Goal: Task Accomplishment & Management: Manage account settings

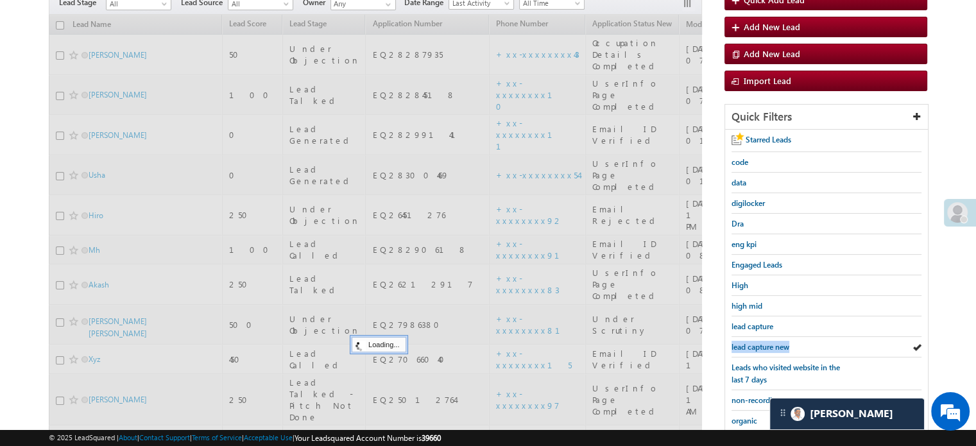
click at [759, 343] on span "lead capture new" at bounding box center [761, 347] width 58 height 10
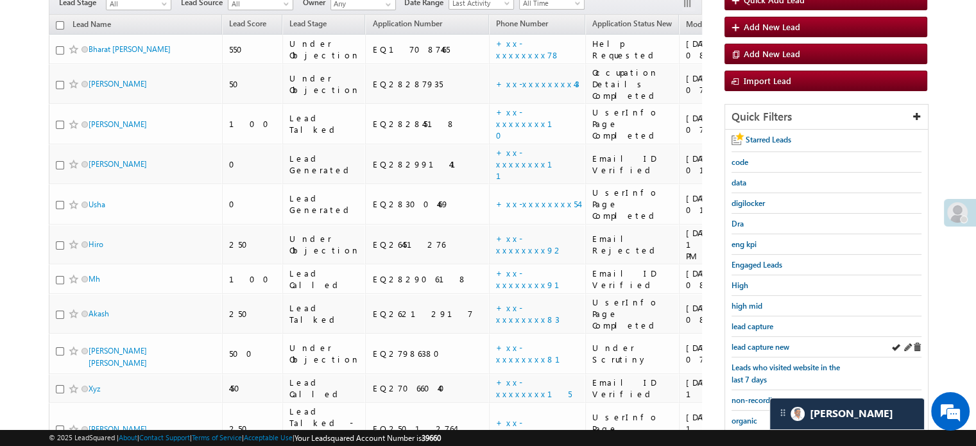
click at [759, 351] on div "lead capture new" at bounding box center [827, 347] width 190 height 21
click at [755, 346] on span "lead capture new" at bounding box center [761, 347] width 58 height 10
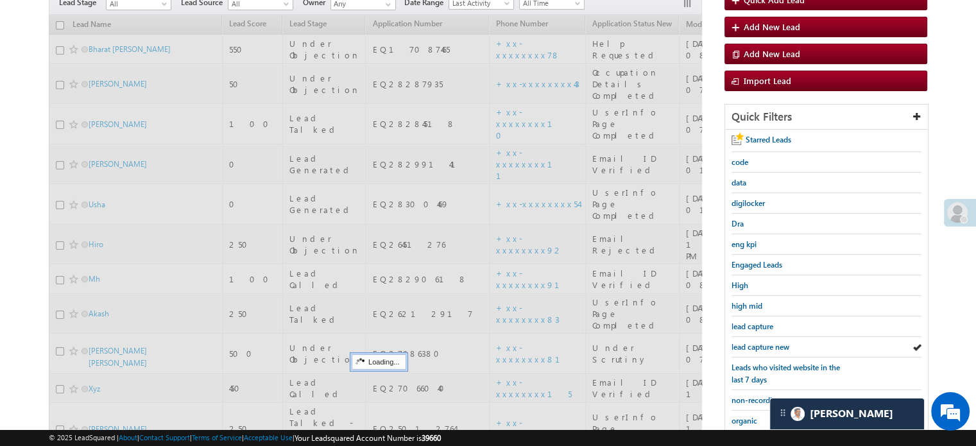
click at [755, 346] on span "lead capture new" at bounding box center [761, 347] width 58 height 10
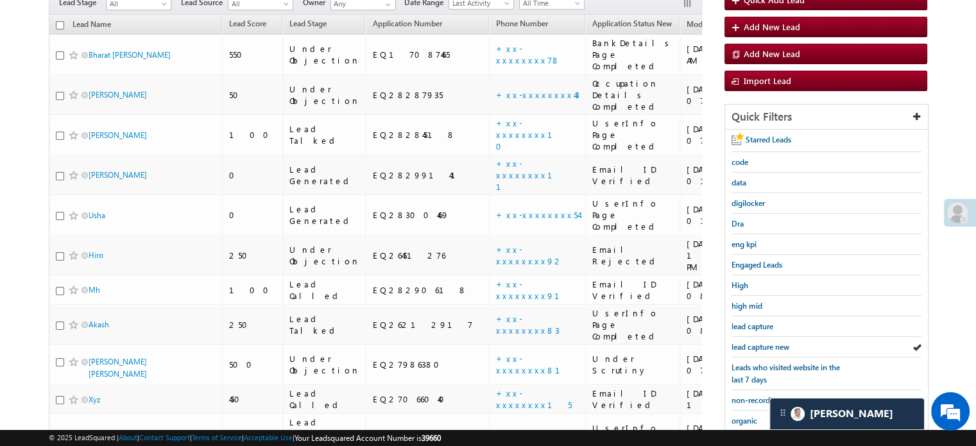
click at [755, 346] on span "lead capture new" at bounding box center [761, 347] width 58 height 10
click at [756, 345] on span "lead capture new" at bounding box center [761, 347] width 58 height 10
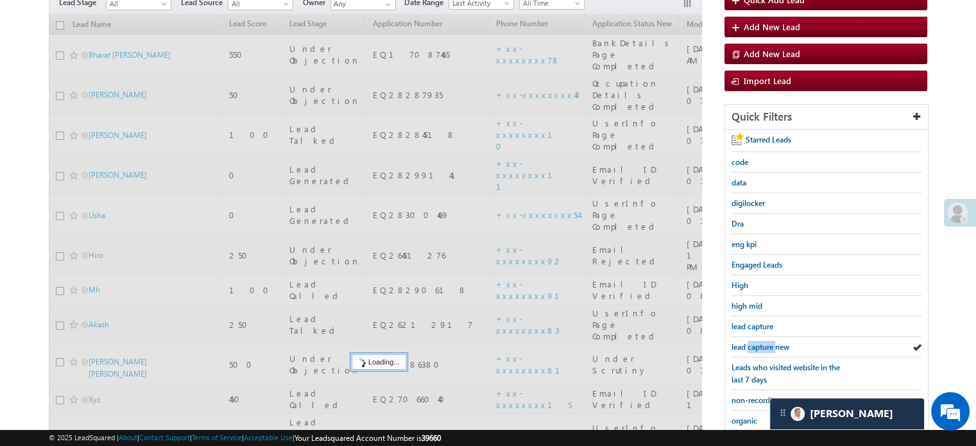
click at [756, 345] on span "lead capture new" at bounding box center [761, 347] width 58 height 10
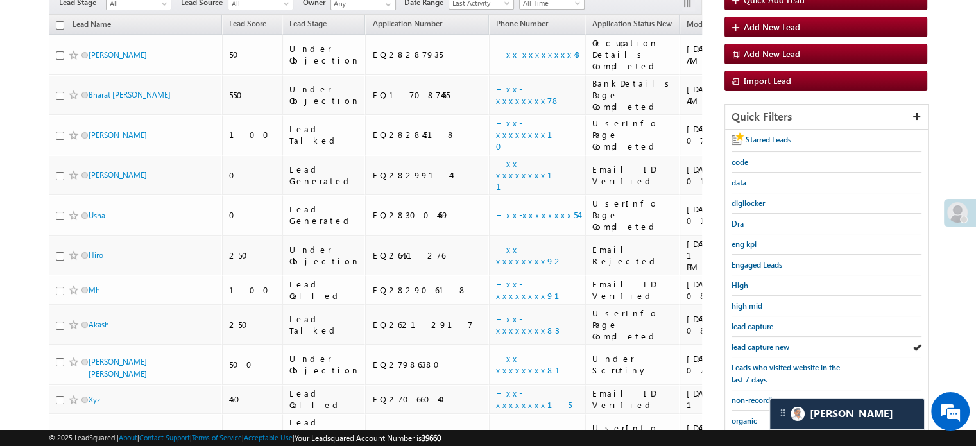
click at [756, 345] on span "lead capture new" at bounding box center [761, 347] width 58 height 10
click at [760, 342] on span "lead capture new" at bounding box center [761, 347] width 58 height 10
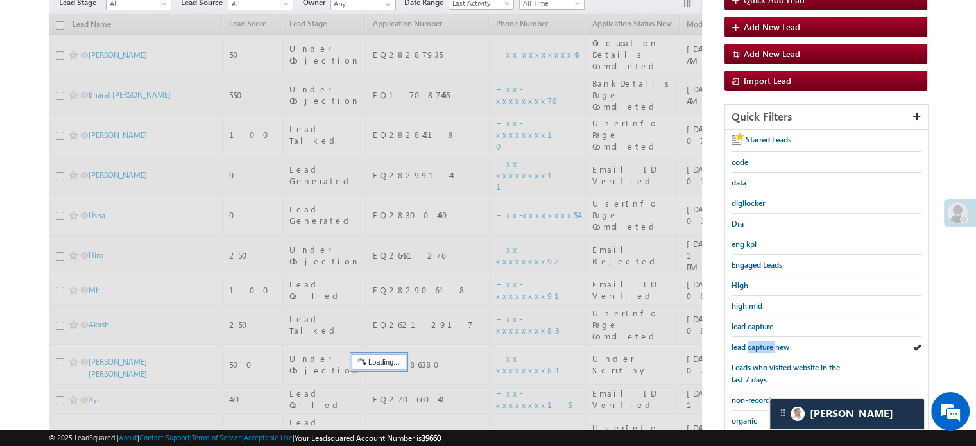
click at [760, 342] on span "lead capture new" at bounding box center [761, 347] width 58 height 10
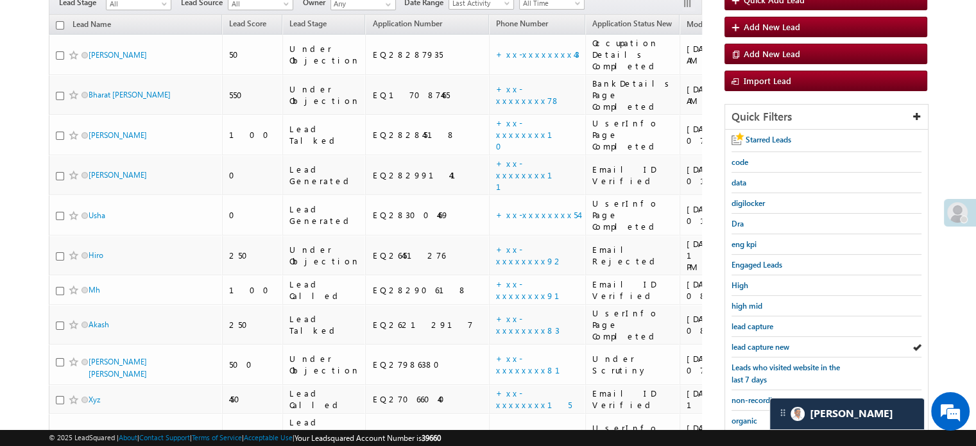
click at [760, 342] on span "lead capture new" at bounding box center [761, 347] width 58 height 10
click at [749, 347] on span "lead capture new" at bounding box center [761, 347] width 58 height 10
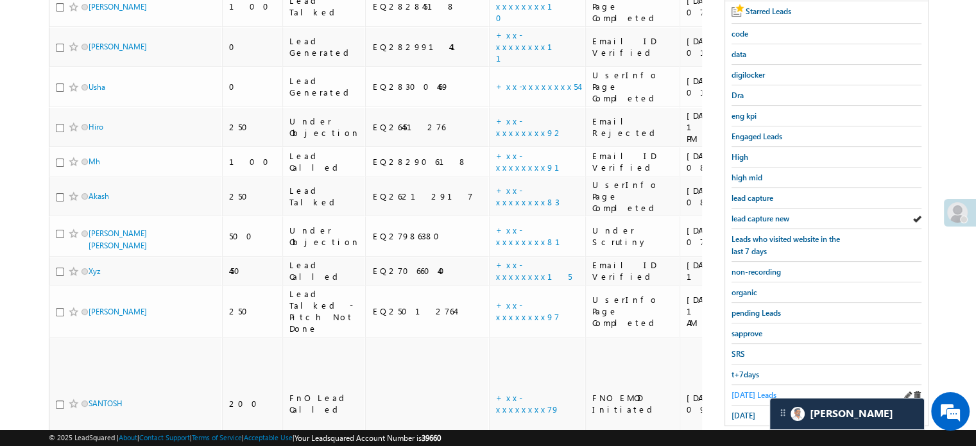
click at [747, 390] on span "Today's Leads" at bounding box center [754, 395] width 45 height 10
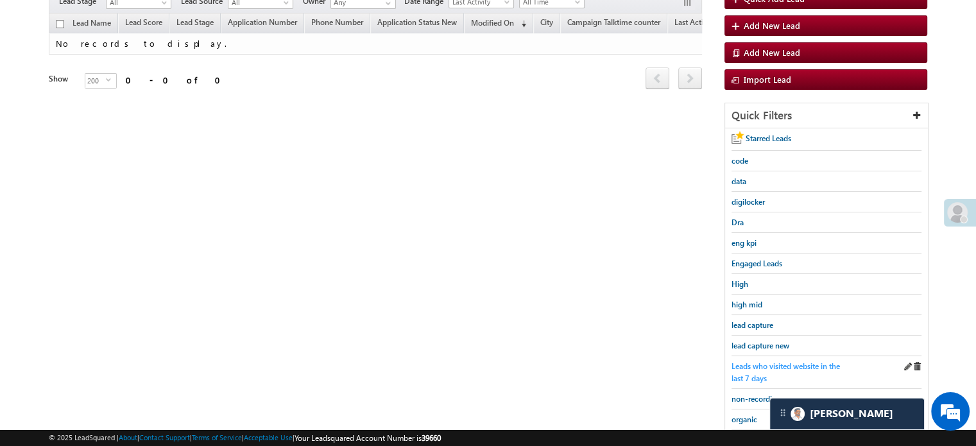
scroll to position [193, 0]
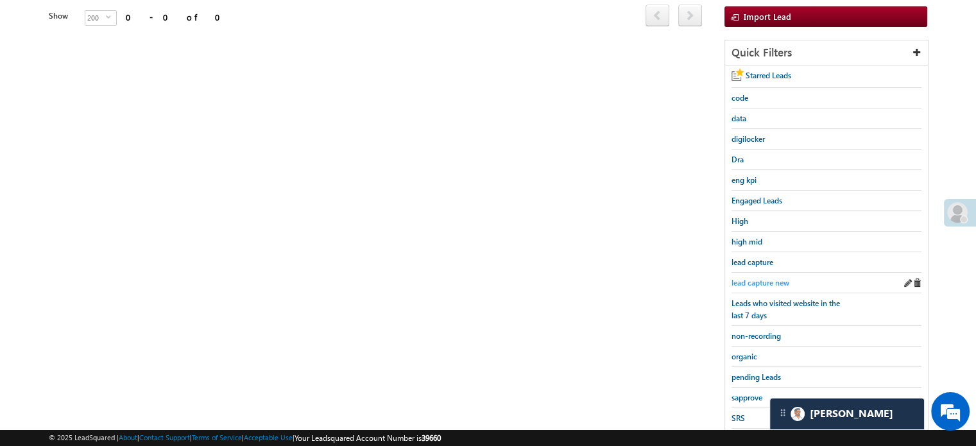
click at [767, 278] on span "lead capture new" at bounding box center [761, 283] width 58 height 10
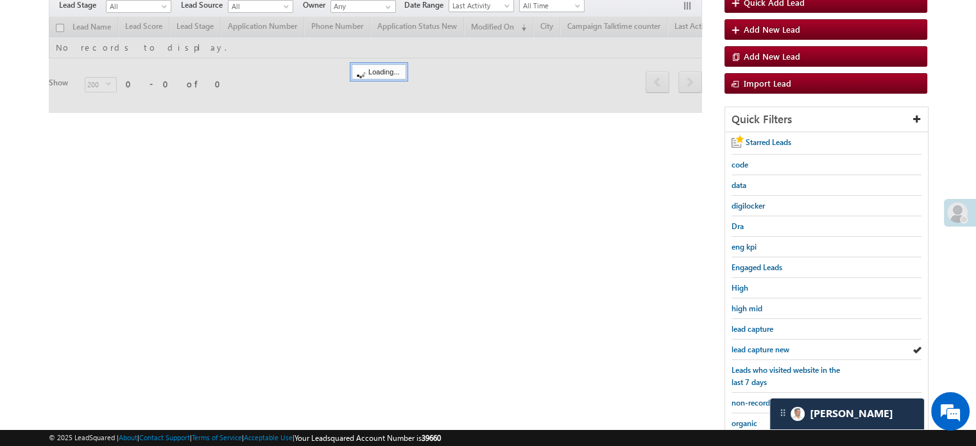
scroll to position [64, 0]
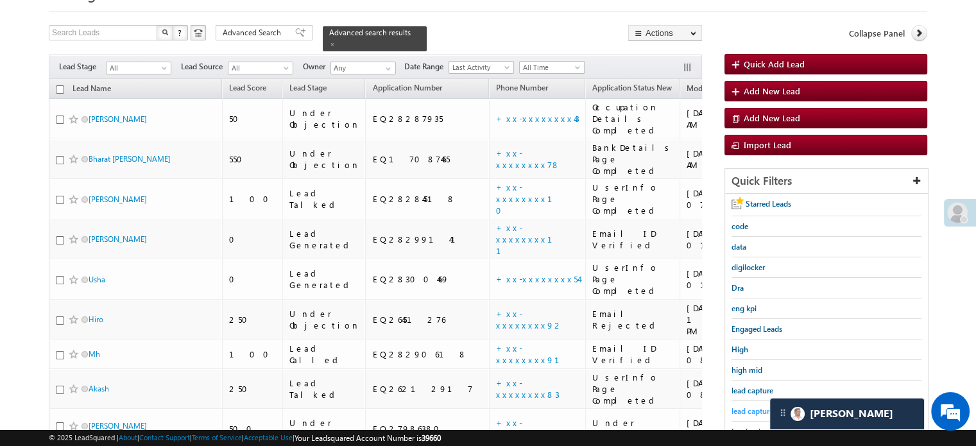
click at [764, 406] on span "lead capture new" at bounding box center [761, 411] width 58 height 10
click at [750, 410] on span "lead capture new" at bounding box center [761, 411] width 58 height 10
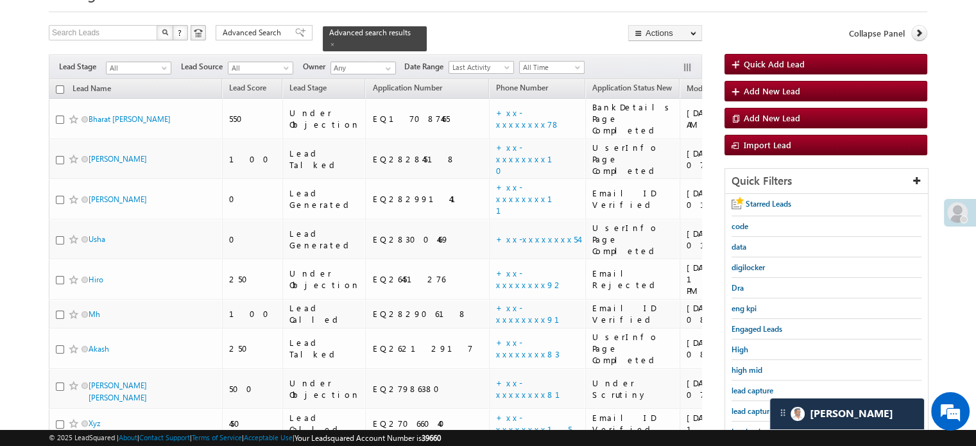
click at [750, 410] on span "lead capture new" at bounding box center [761, 411] width 58 height 10
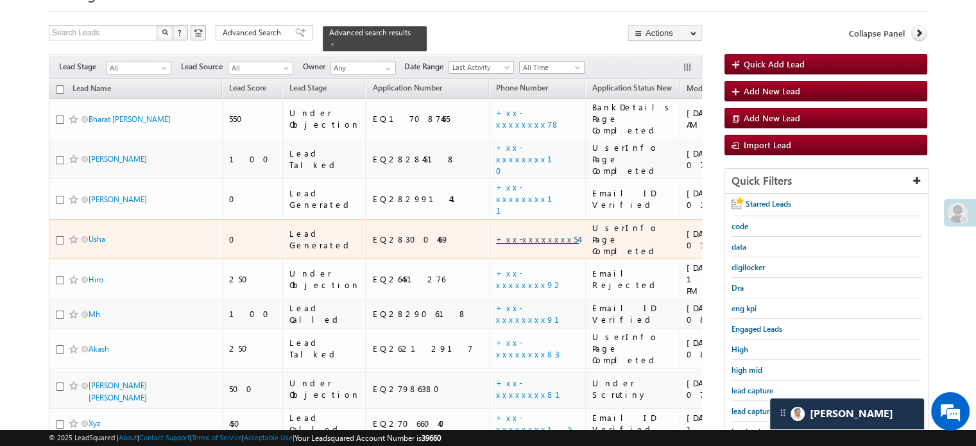
click at [496, 234] on link "+xx-xxxxxxxx54" at bounding box center [537, 239] width 83 height 11
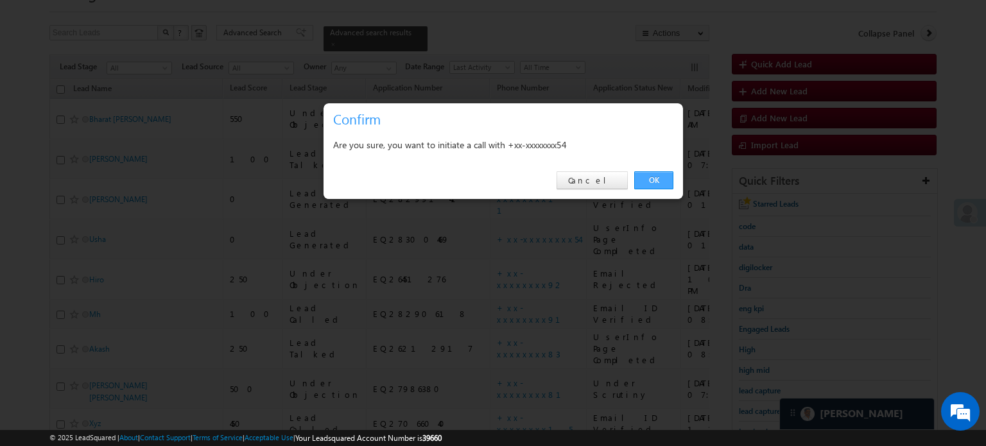
click at [653, 180] on link "OK" at bounding box center [653, 180] width 39 height 18
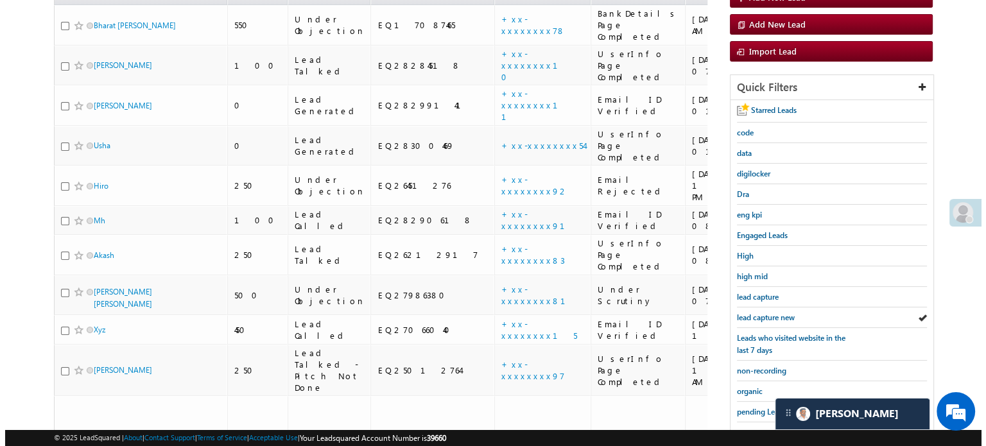
scroll to position [227, 0]
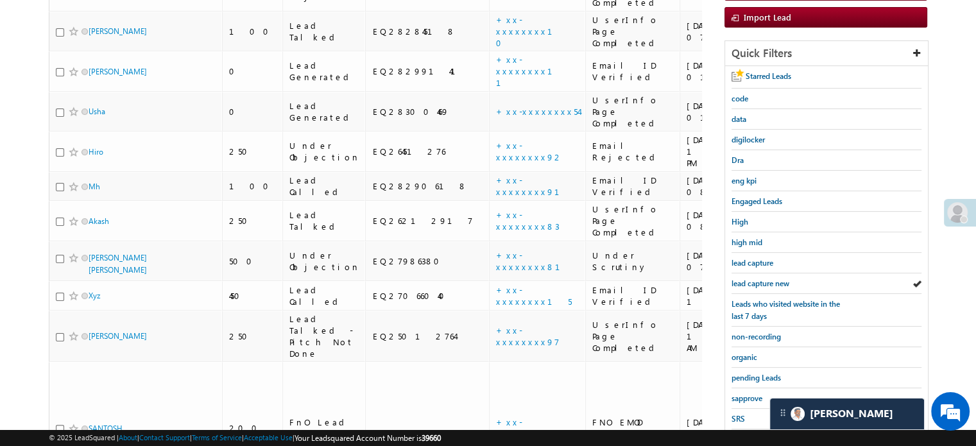
click at [964, 205] on span at bounding box center [958, 212] width 21 height 21
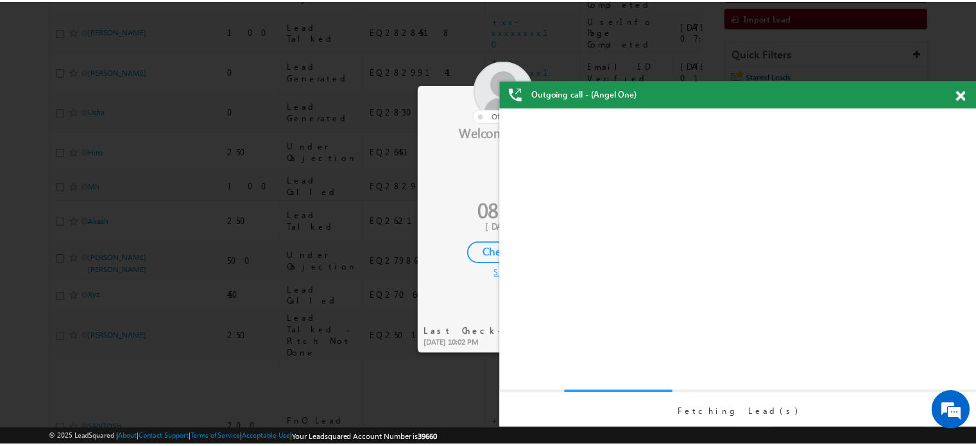
scroll to position [0, 0]
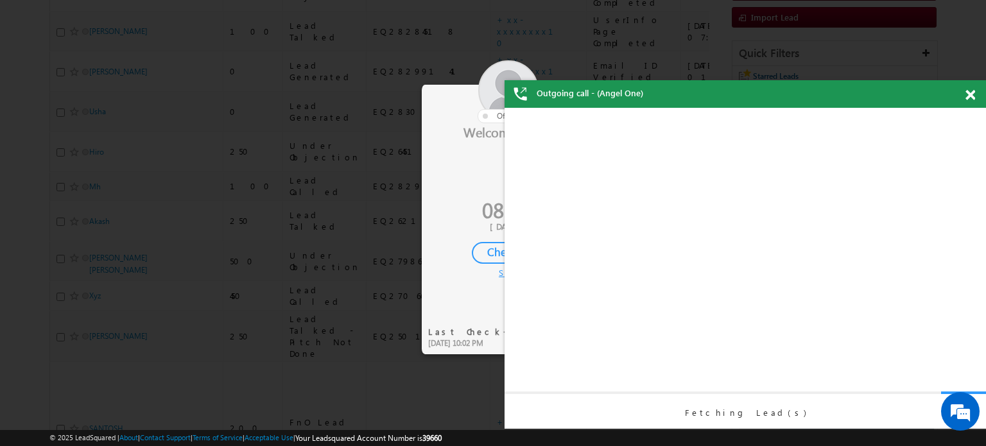
click at [483, 251] on div "Check-In" at bounding box center [508, 253] width 73 height 22
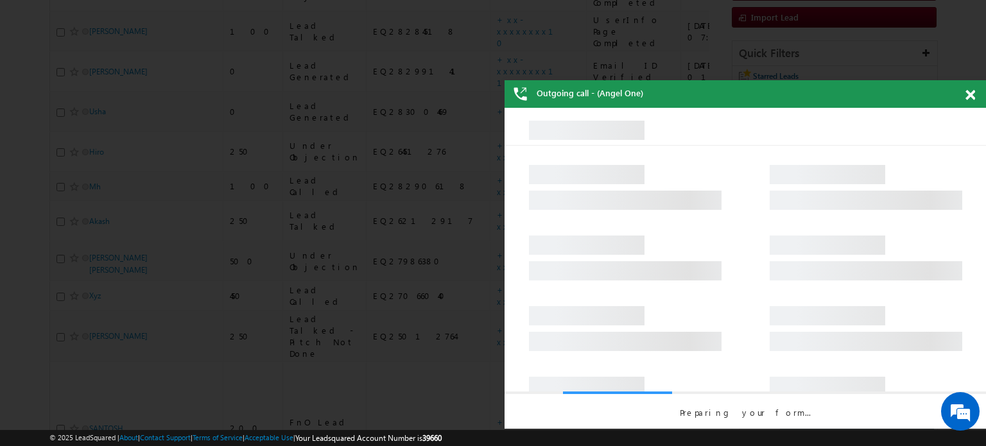
click at [971, 90] on span at bounding box center [971, 95] width 10 height 11
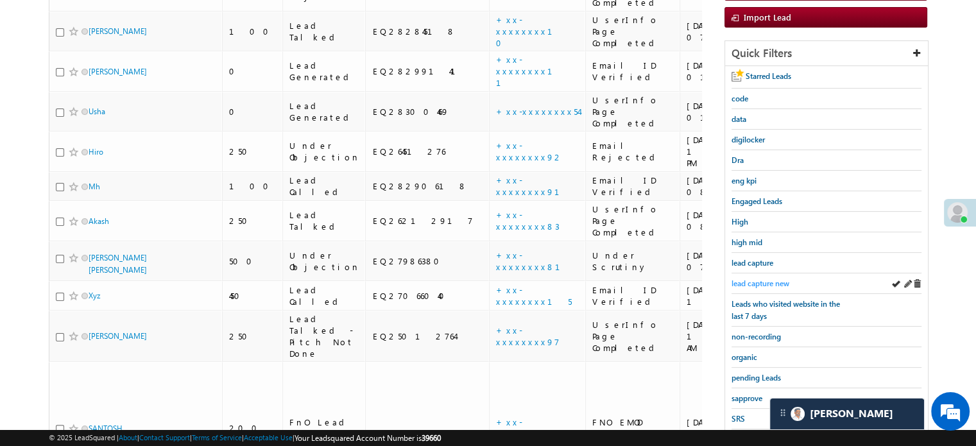
click at [746, 281] on span "lead capture new" at bounding box center [761, 284] width 58 height 10
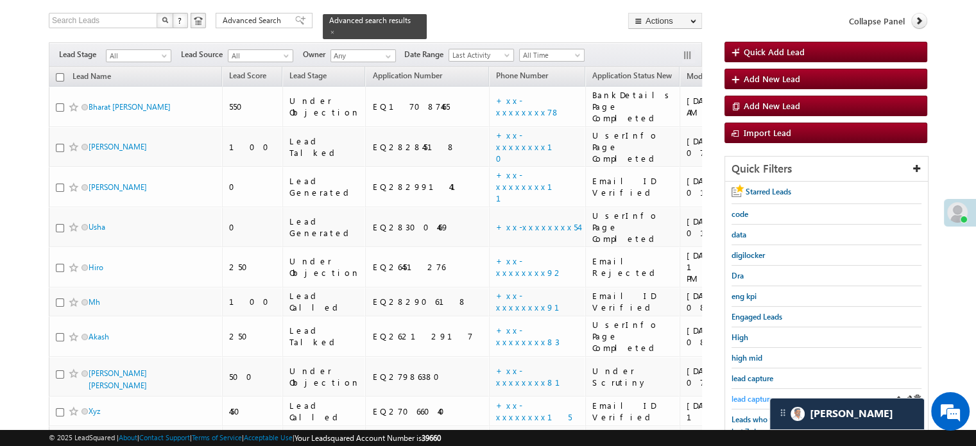
scroll to position [98, 0]
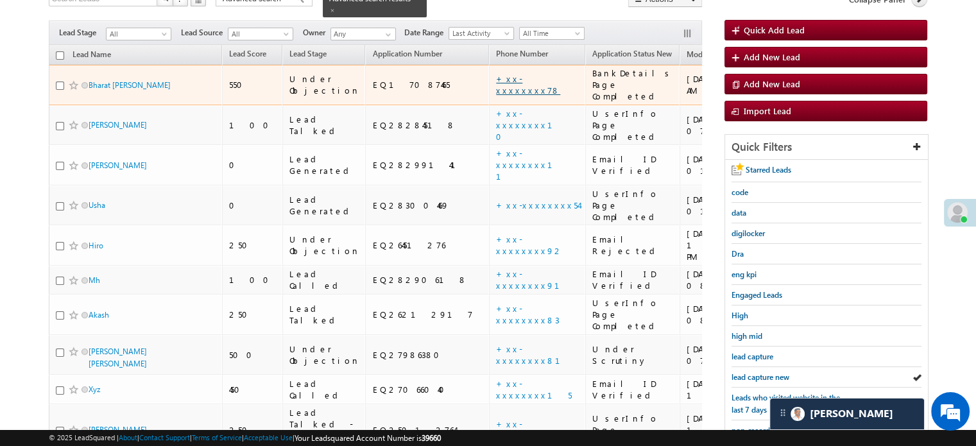
click at [496, 74] on link "+xx-xxxxxxxx78" at bounding box center [528, 84] width 64 height 22
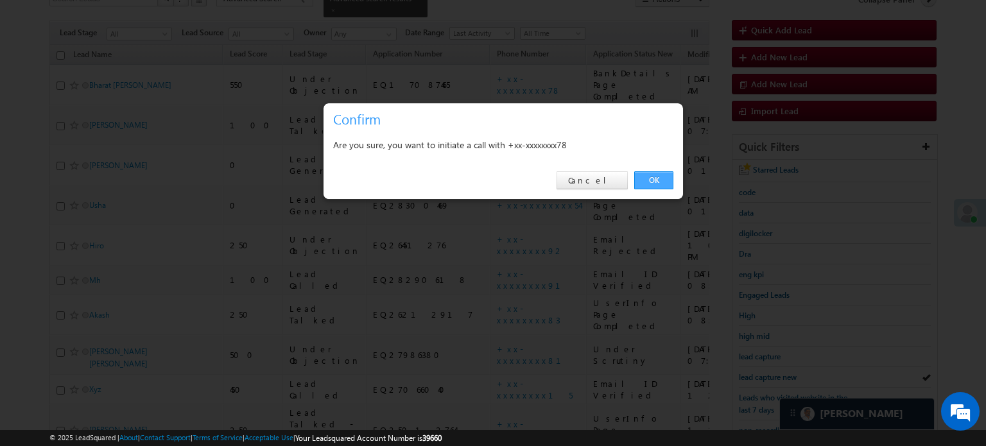
click at [652, 179] on link "OK" at bounding box center [653, 180] width 39 height 18
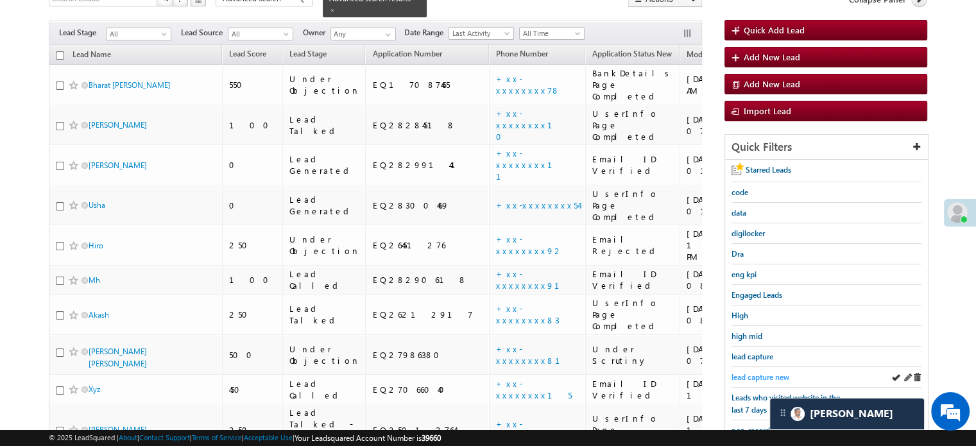
click at [761, 374] on span "lead capture new" at bounding box center [761, 377] width 58 height 10
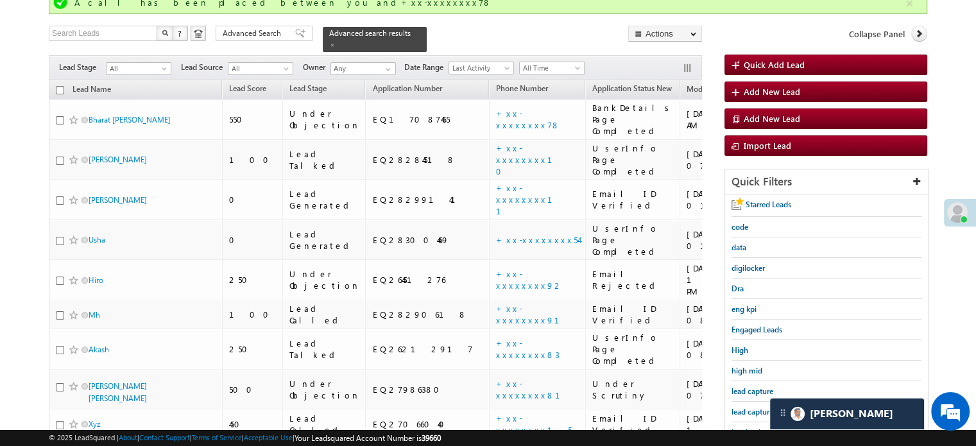
scroll to position [133, 0]
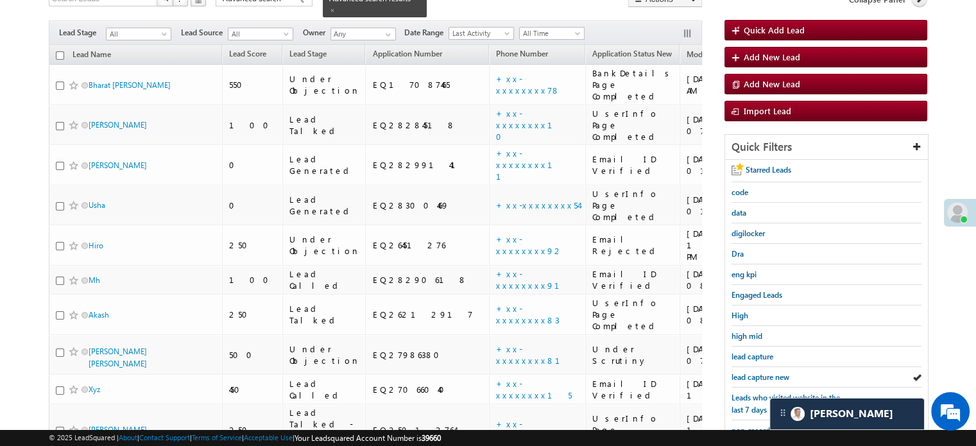
click at [761, 374] on span "lead capture new" at bounding box center [761, 377] width 58 height 10
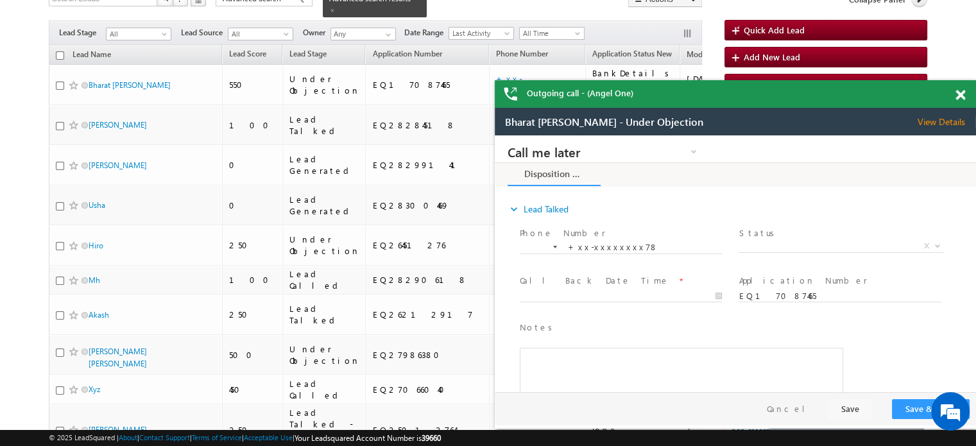
scroll to position [0, 0]
click at [957, 96] on span at bounding box center [961, 95] width 10 height 11
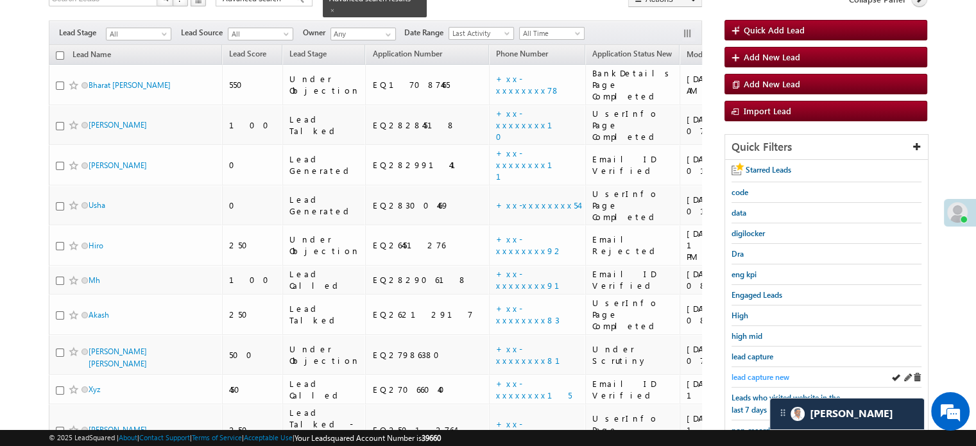
click at [742, 372] on span "lead capture new" at bounding box center [761, 377] width 58 height 10
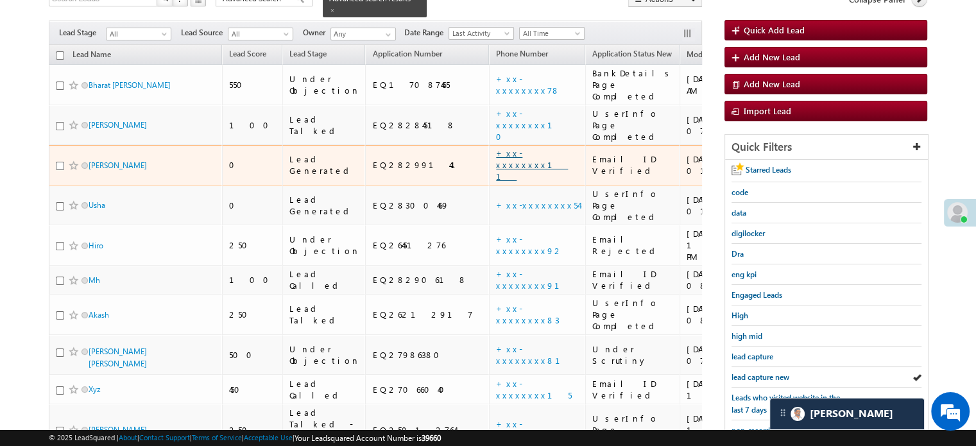
click at [496, 148] on link "+xx-xxxxxxxx11" at bounding box center [532, 165] width 72 height 34
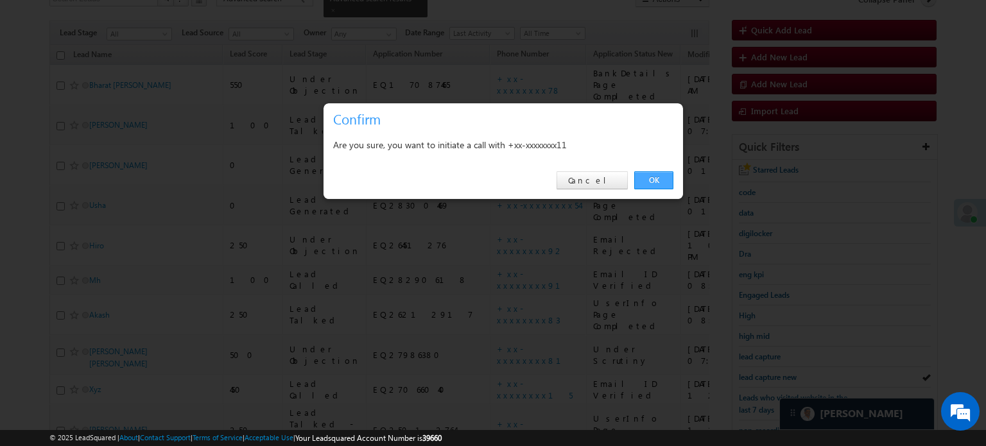
click at [650, 187] on link "OK" at bounding box center [653, 180] width 39 height 18
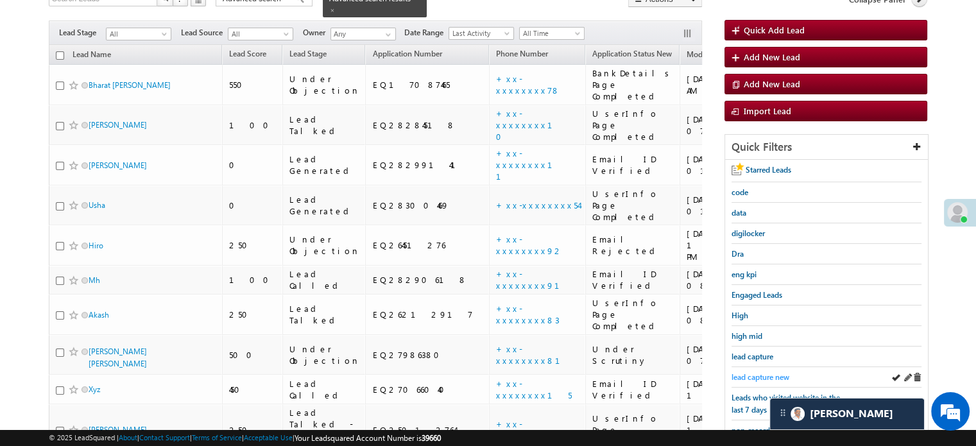
click at [752, 371] on link "lead capture new" at bounding box center [761, 377] width 58 height 12
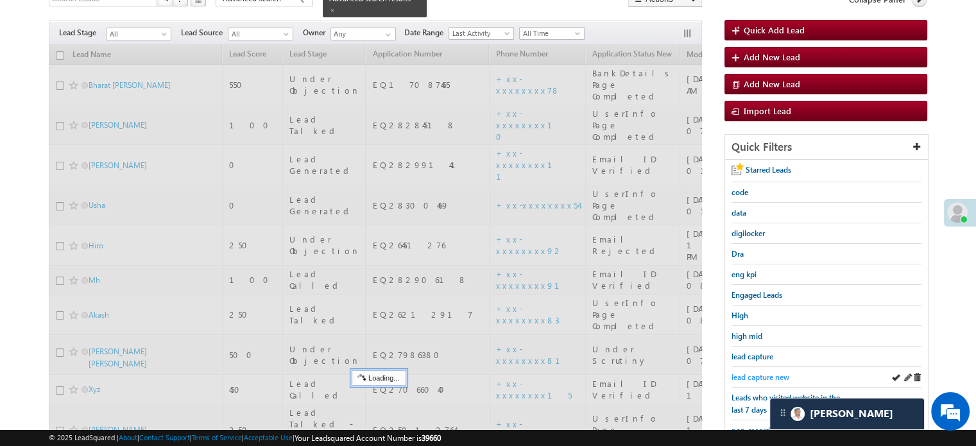
click at [757, 372] on span "lead capture new" at bounding box center [761, 377] width 58 height 10
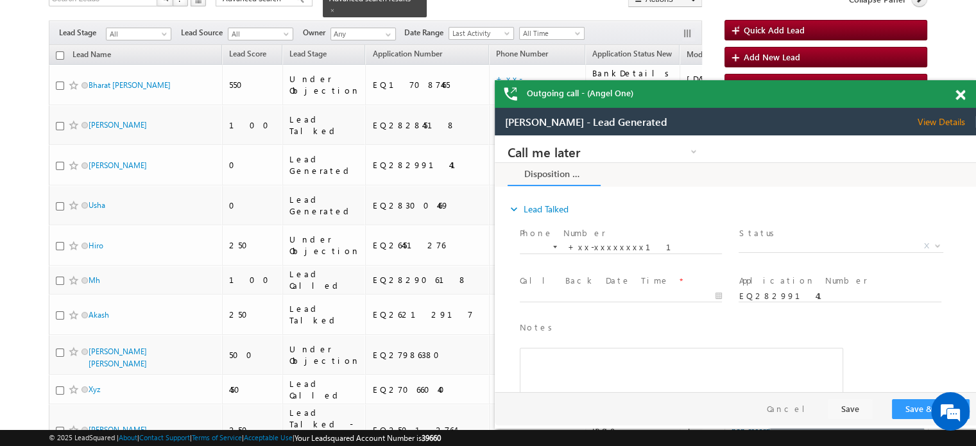
click at [956, 94] on span at bounding box center [961, 95] width 10 height 11
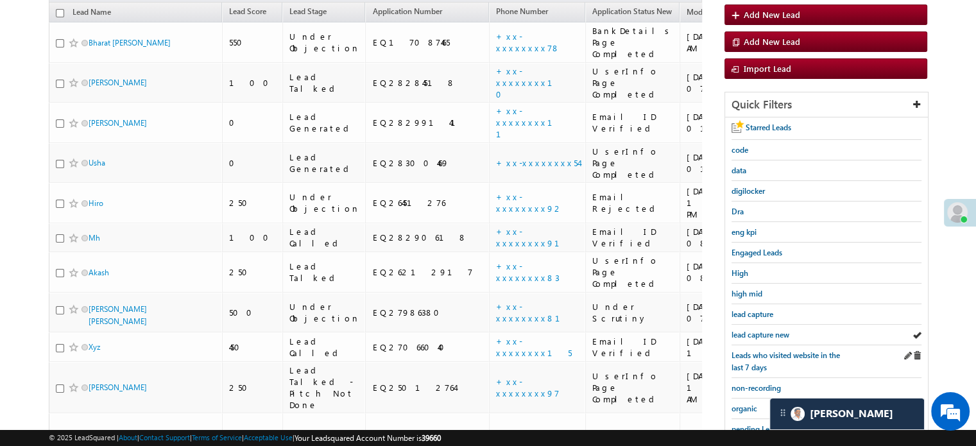
scroll to position [162, 0]
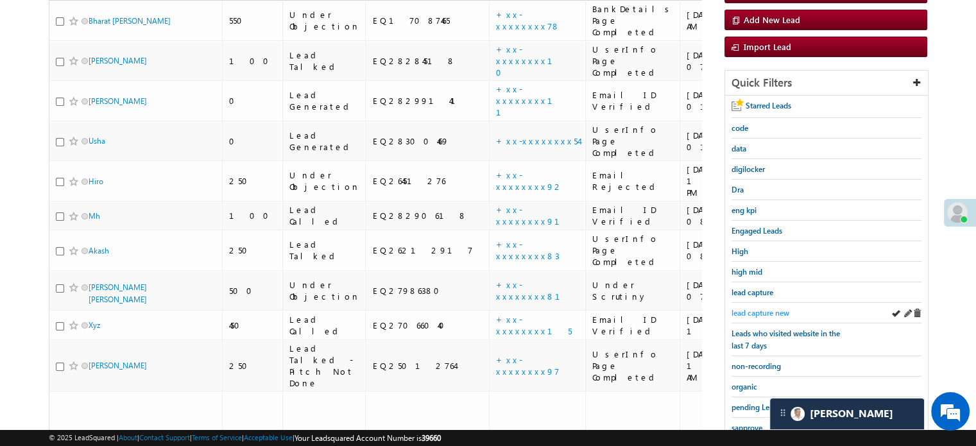
click at [764, 310] on span "lead capture new" at bounding box center [761, 313] width 58 height 10
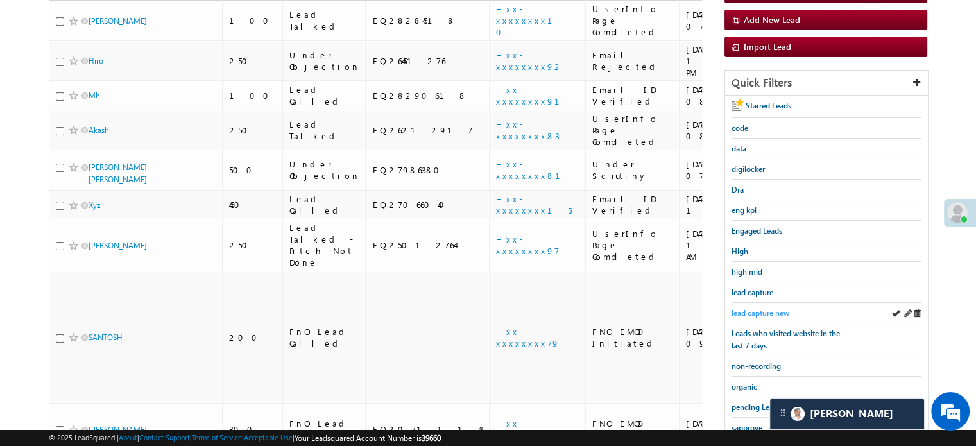
click at [756, 308] on span "lead capture new" at bounding box center [761, 313] width 58 height 10
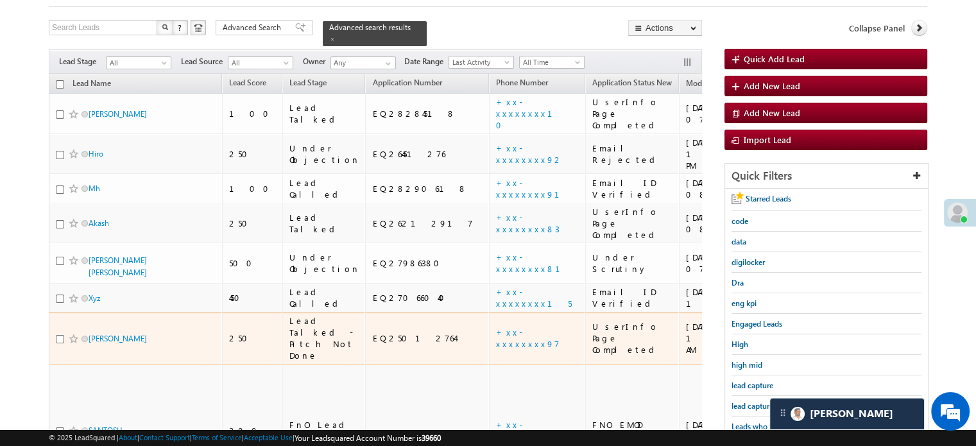
scroll to position [98, 0]
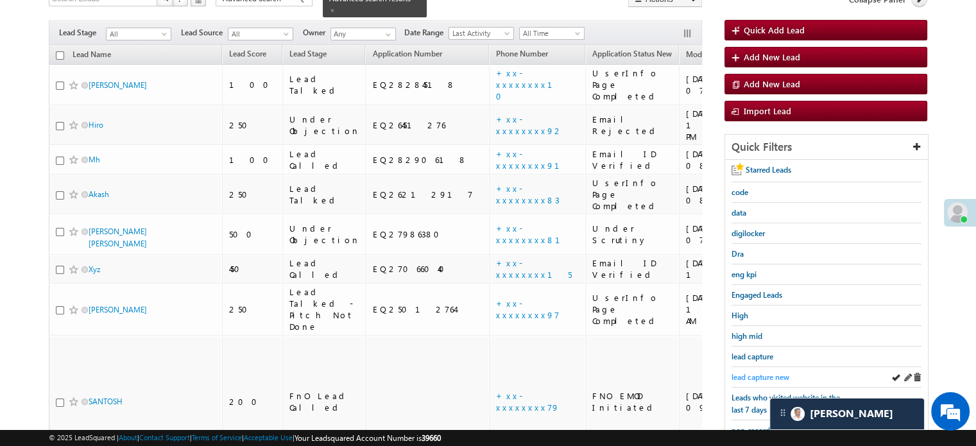
click at [764, 372] on span "lead capture new" at bounding box center [761, 377] width 58 height 10
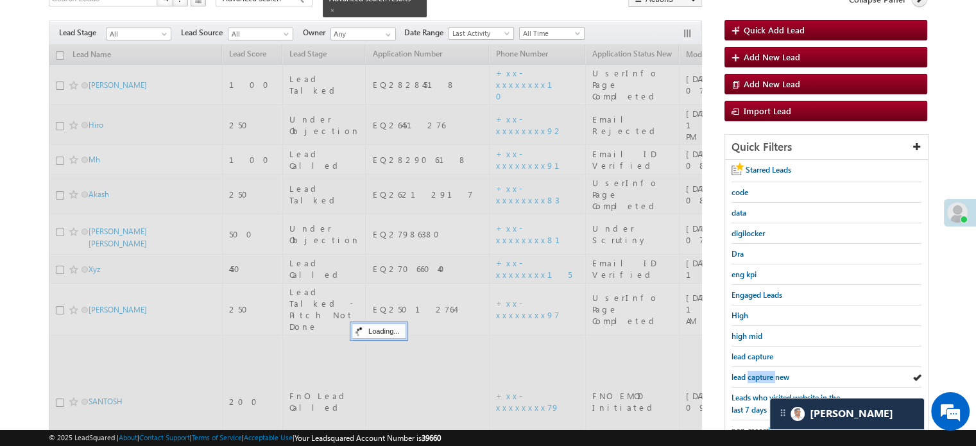
click at [764, 372] on span "lead capture new" at bounding box center [761, 377] width 58 height 10
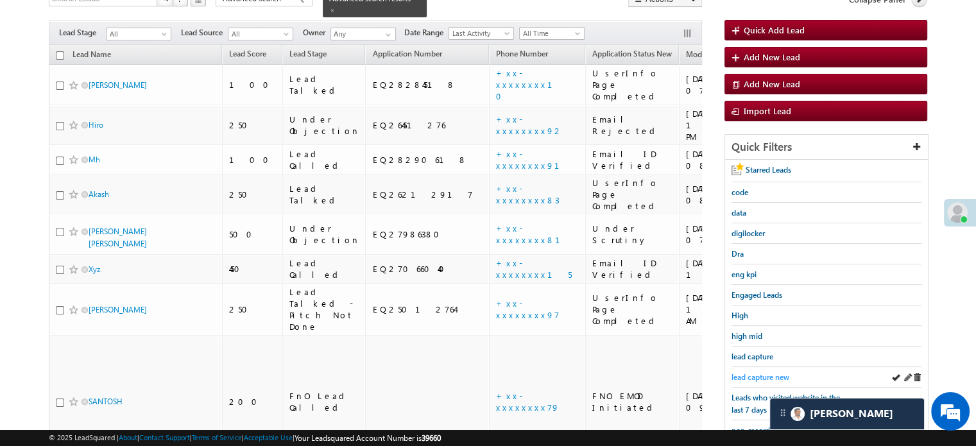
click at [757, 376] on span "lead capture new" at bounding box center [761, 377] width 58 height 10
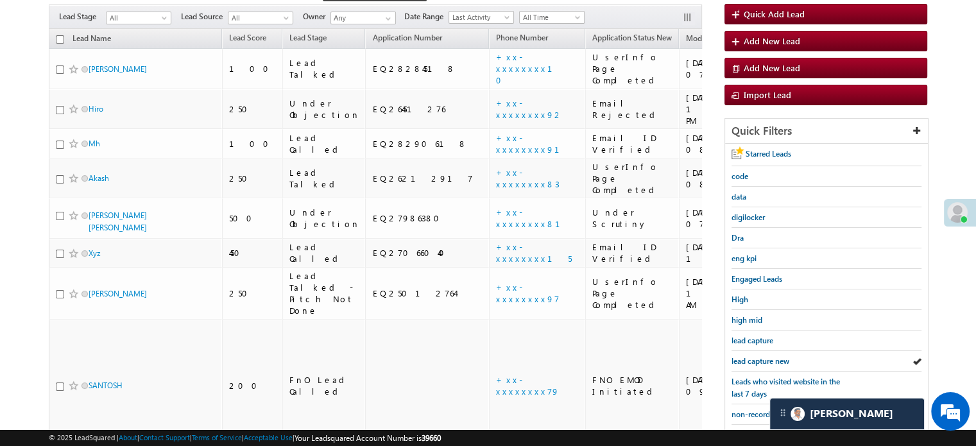
scroll to position [227, 0]
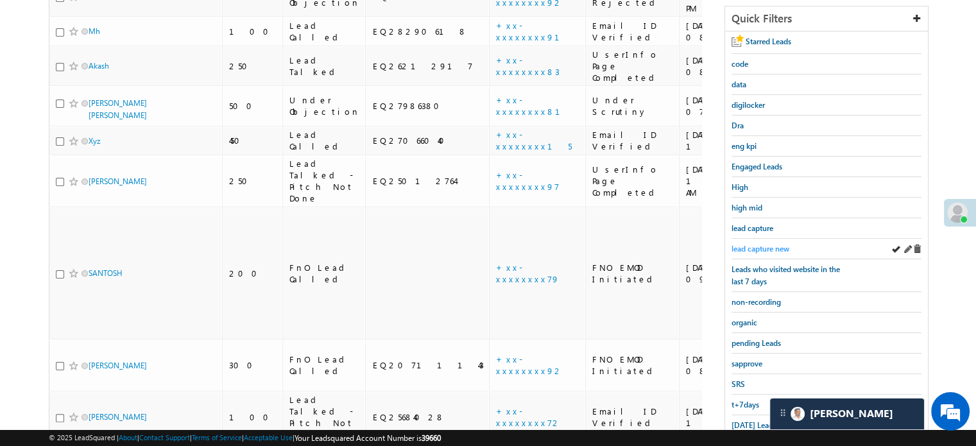
click at [755, 244] on span "lead capture new" at bounding box center [761, 249] width 58 height 10
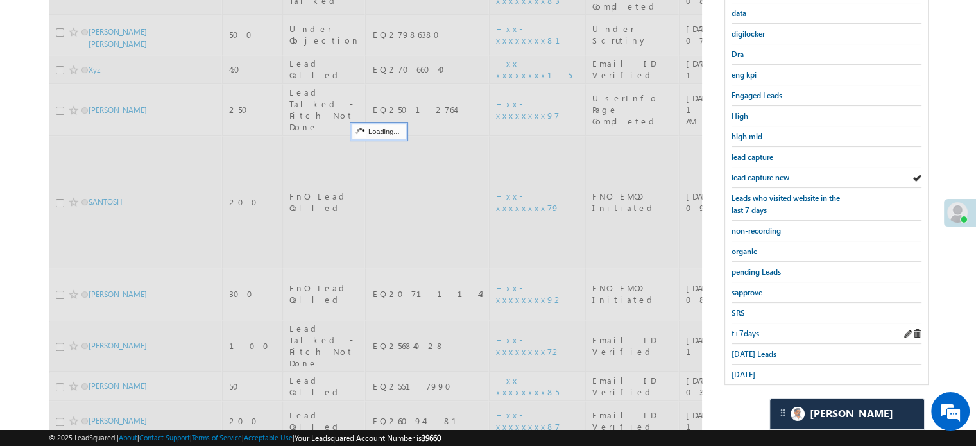
scroll to position [305, 0]
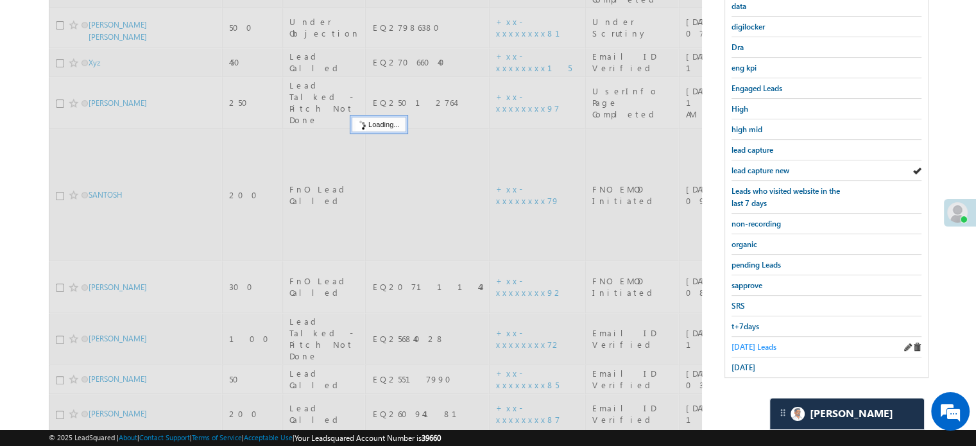
click at [739, 342] on span "Today's Leads" at bounding box center [754, 347] width 45 height 10
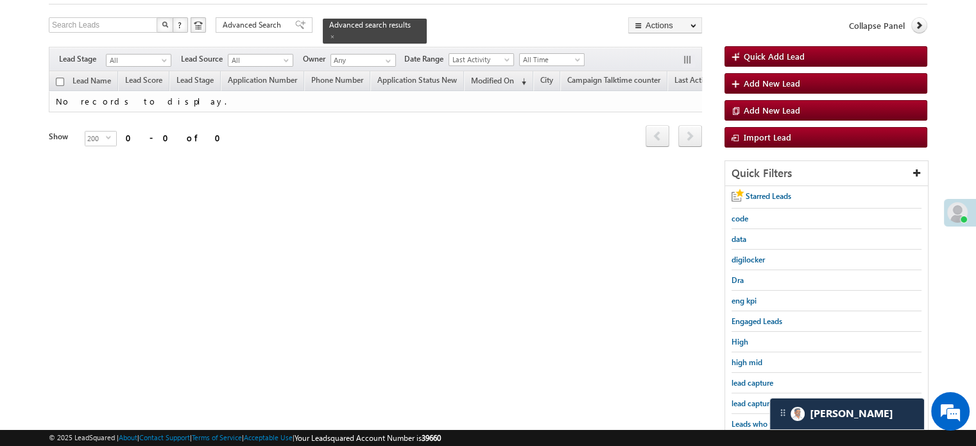
scroll to position [147, 0]
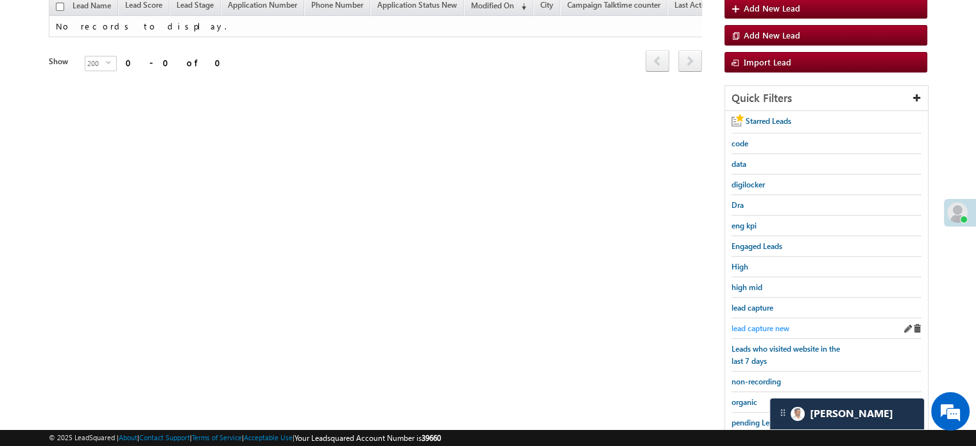
click at [762, 324] on span "lead capture new" at bounding box center [761, 329] width 58 height 10
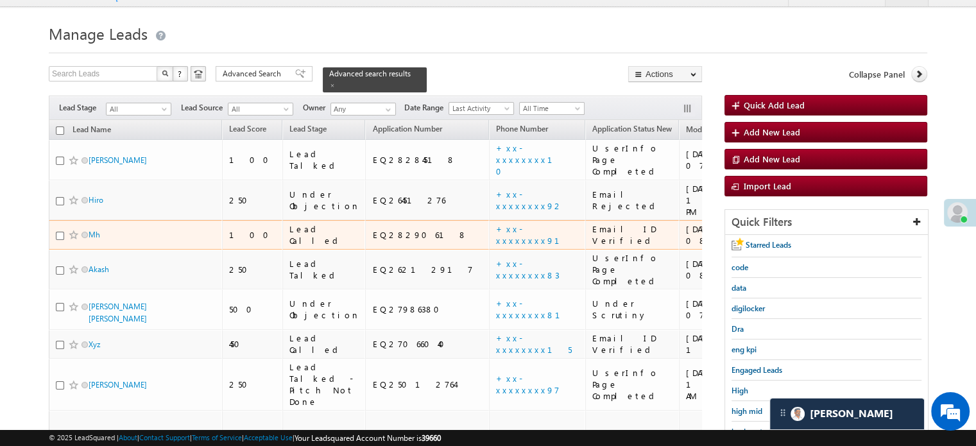
scroll to position [83, 0]
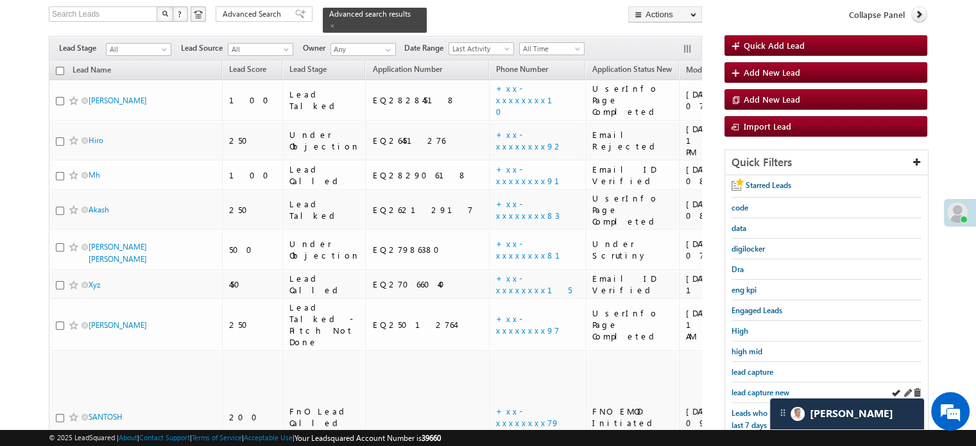
click at [767, 397] on div "lead capture new" at bounding box center [827, 393] width 190 height 21
click at [759, 395] on div "lead capture new" at bounding box center [827, 393] width 190 height 21
click at [756, 392] on span "lead capture new" at bounding box center [761, 393] width 58 height 10
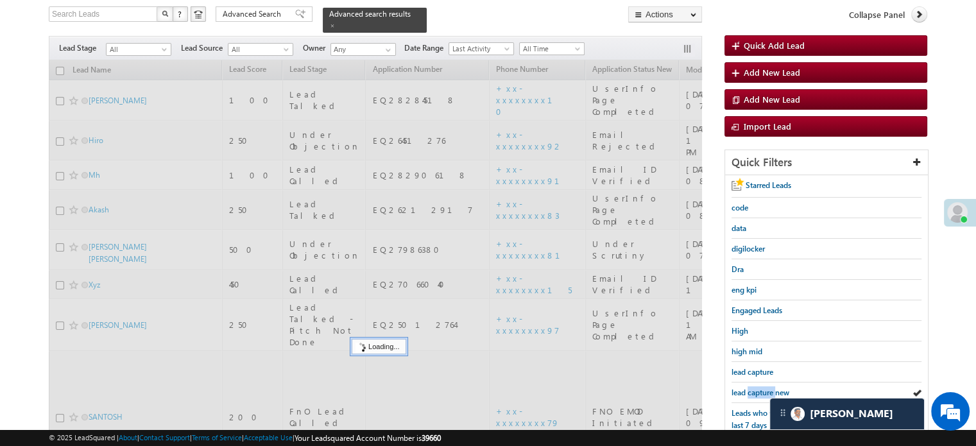
click at [756, 392] on span "lead capture new" at bounding box center [761, 393] width 58 height 10
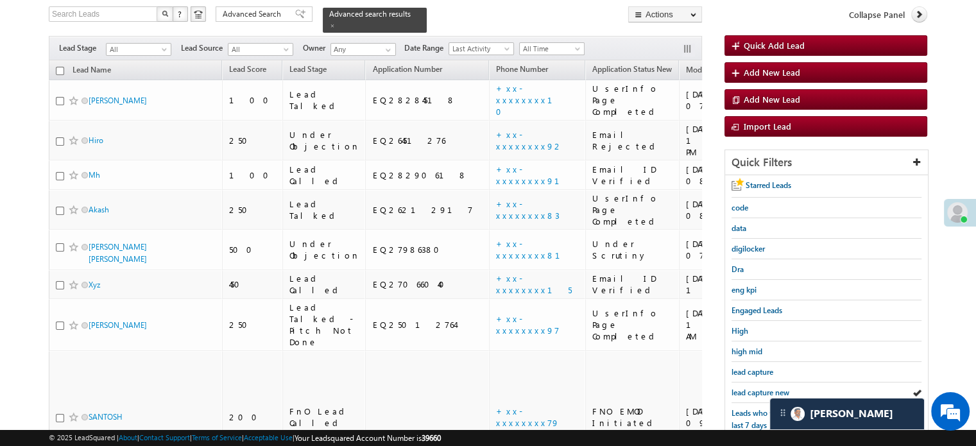
click at [756, 392] on span "lead capture new" at bounding box center [761, 393] width 58 height 10
click at [748, 388] on span "lead capture new" at bounding box center [761, 393] width 58 height 10
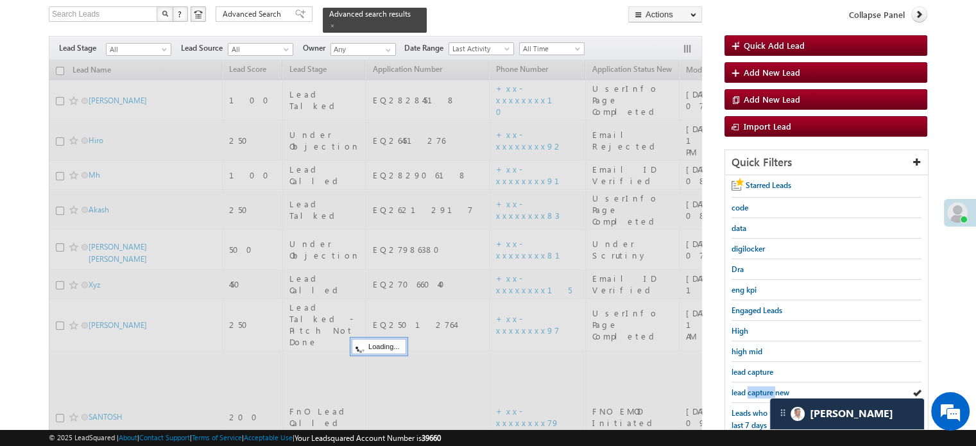
click at [748, 388] on span "lead capture new" at bounding box center [761, 393] width 58 height 10
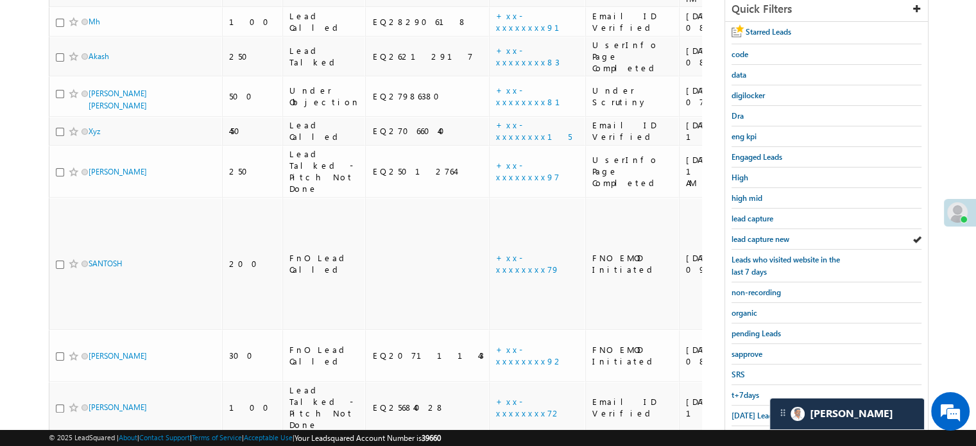
scroll to position [305, 0]
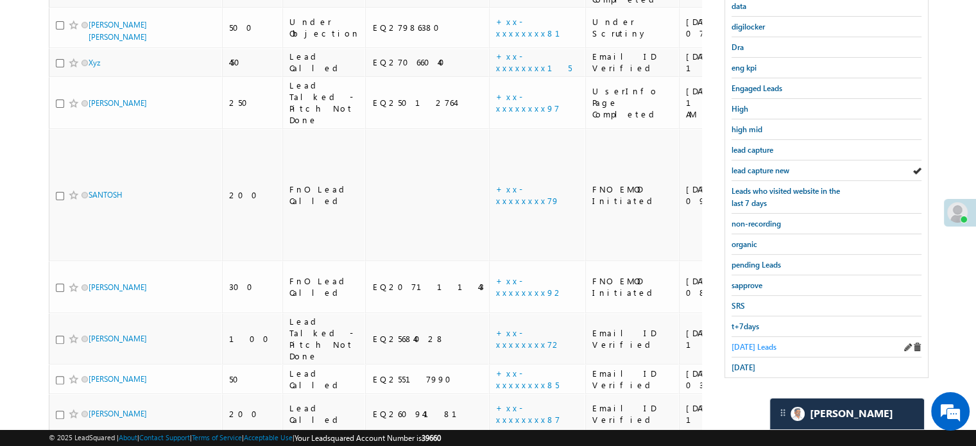
click at [747, 342] on span "Today's Leads" at bounding box center [754, 347] width 45 height 10
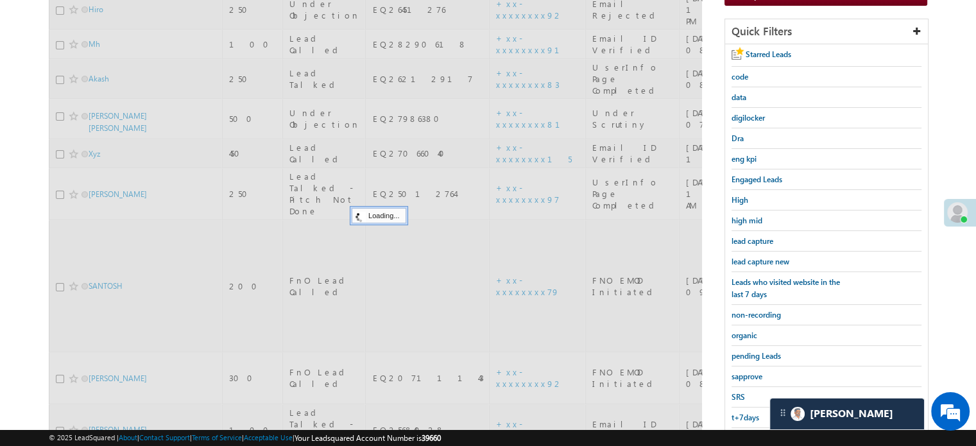
scroll to position [112, 0]
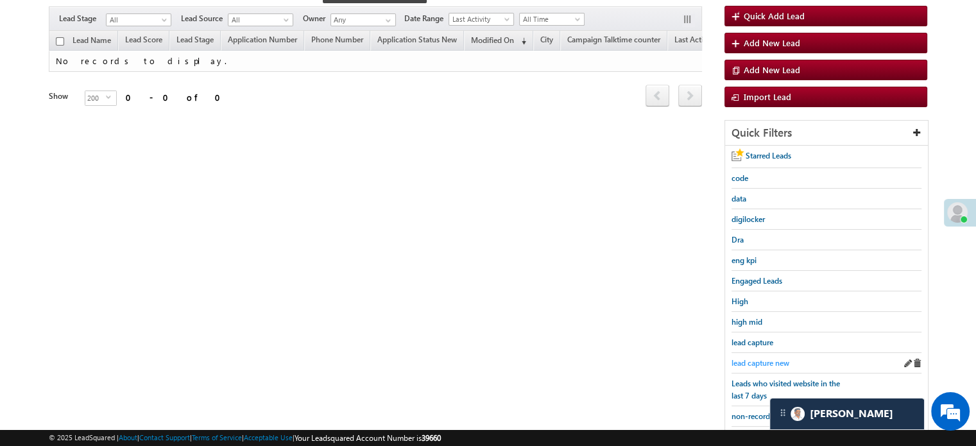
click at [760, 360] on span "lead capture new" at bounding box center [761, 363] width 58 height 10
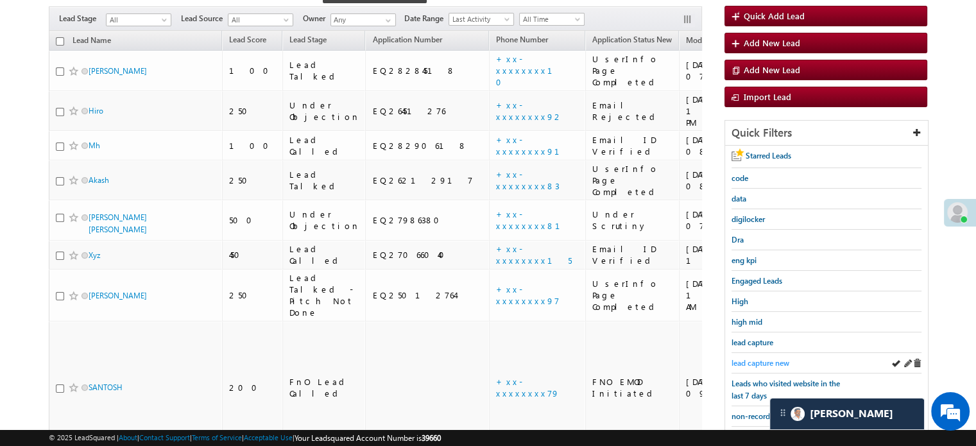
click at [763, 359] on span "lead capture new" at bounding box center [761, 363] width 58 height 10
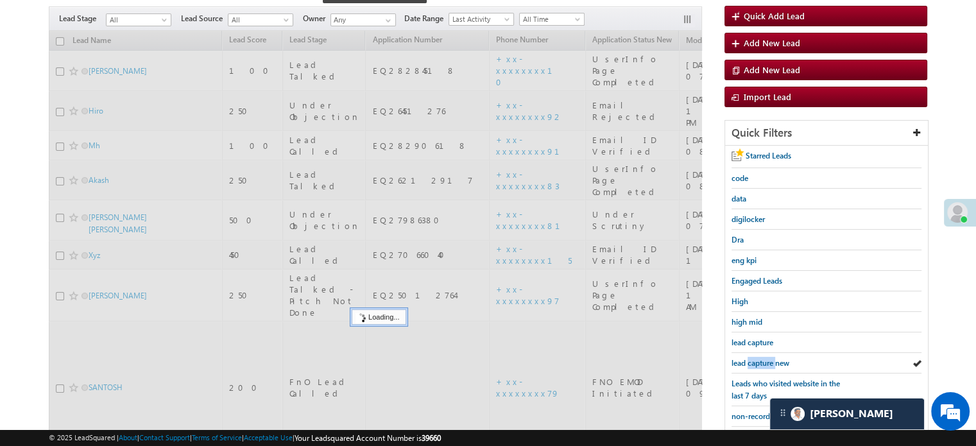
click at [763, 359] on span "lead capture new" at bounding box center [761, 363] width 58 height 10
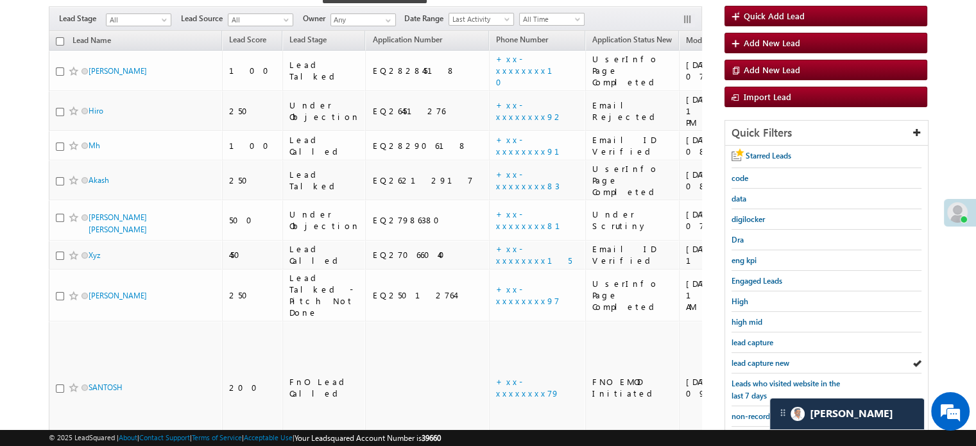
click at [763, 359] on span "lead capture new" at bounding box center [761, 363] width 58 height 10
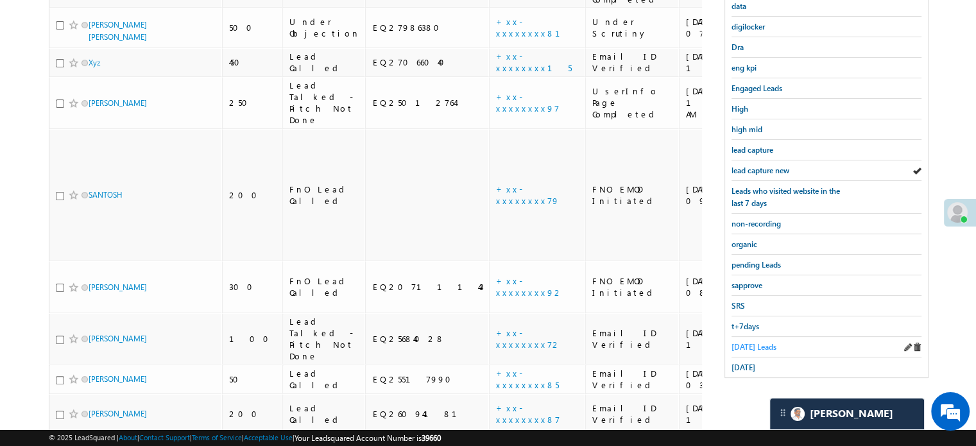
click at [755, 342] on span "Today's Leads" at bounding box center [754, 347] width 45 height 10
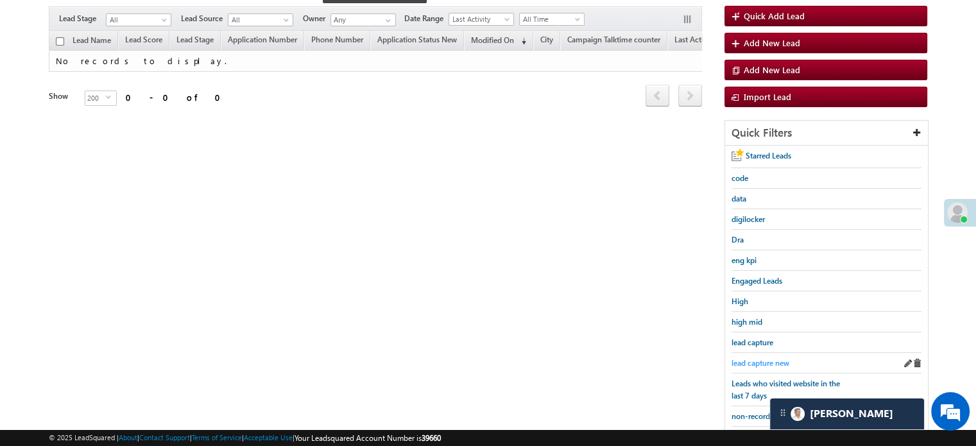
click at [753, 359] on span "lead capture new" at bounding box center [761, 363] width 58 height 10
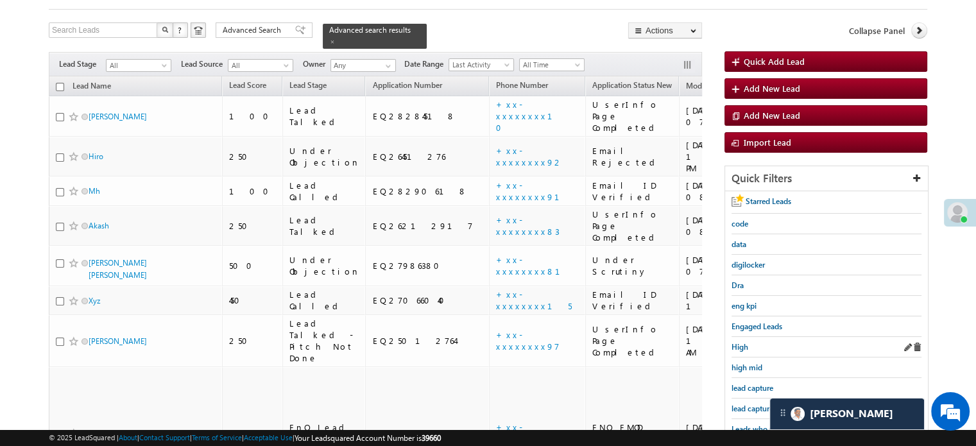
scroll to position [128, 0]
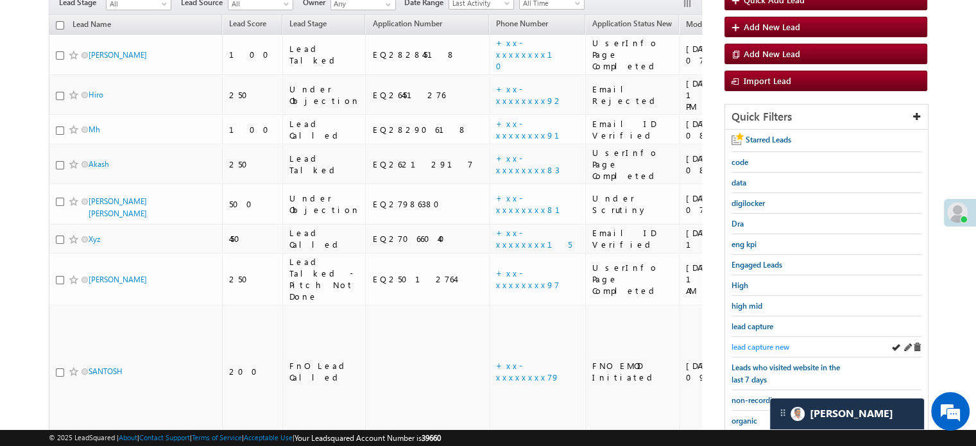
click at [768, 344] on span "lead capture new" at bounding box center [761, 347] width 58 height 10
click at [753, 326] on span "lead capture" at bounding box center [753, 327] width 42 height 10
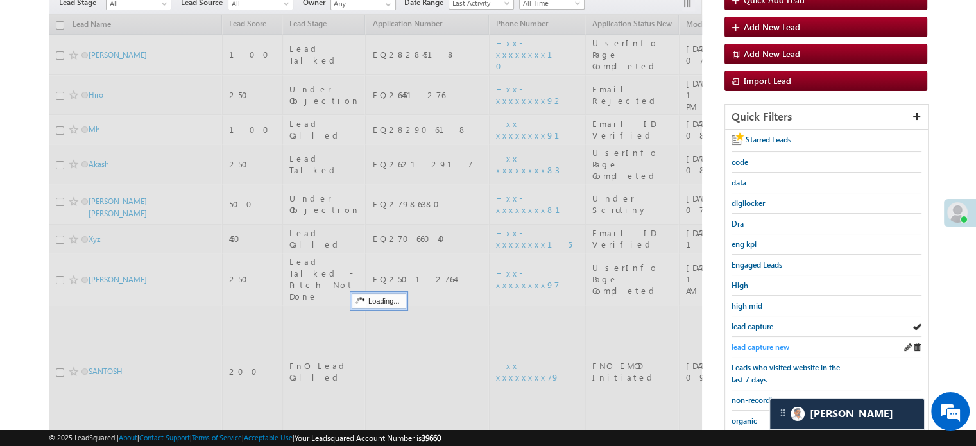
click at [755, 342] on span "lead capture new" at bounding box center [761, 347] width 58 height 10
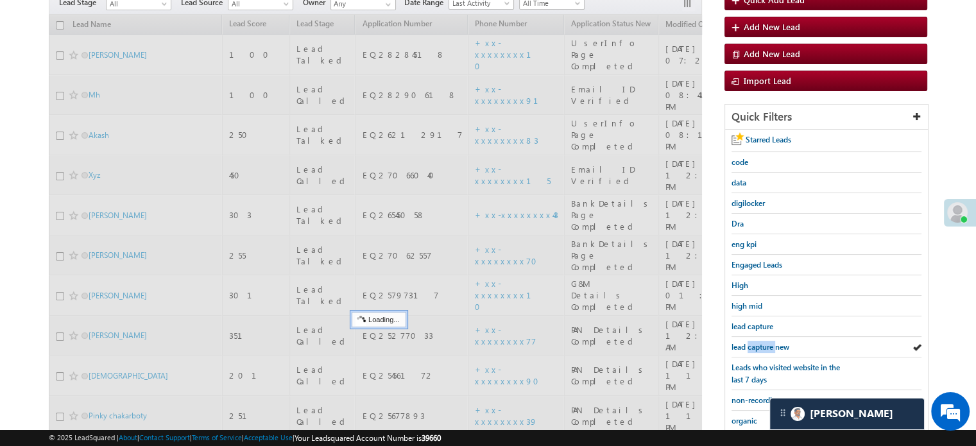
click at [755, 342] on span "lead capture new" at bounding box center [761, 347] width 58 height 10
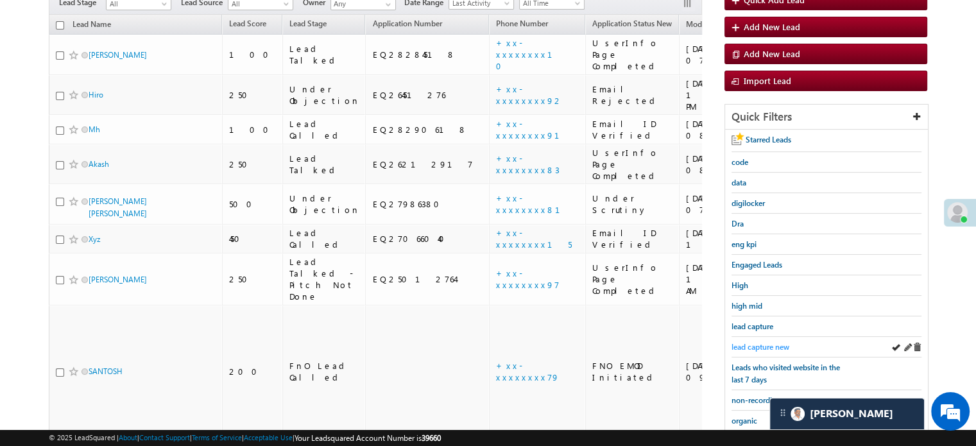
click at [763, 349] on span "lead capture new" at bounding box center [761, 347] width 58 height 10
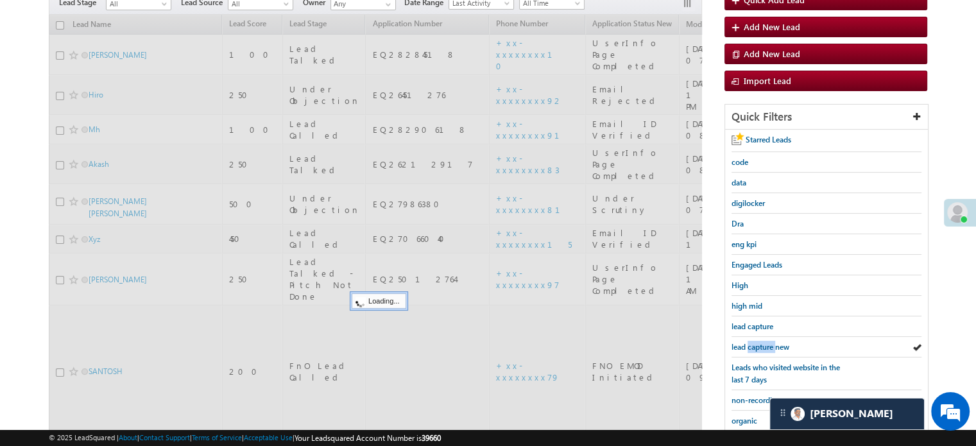
click at [763, 349] on span "lead capture new" at bounding box center [761, 347] width 58 height 10
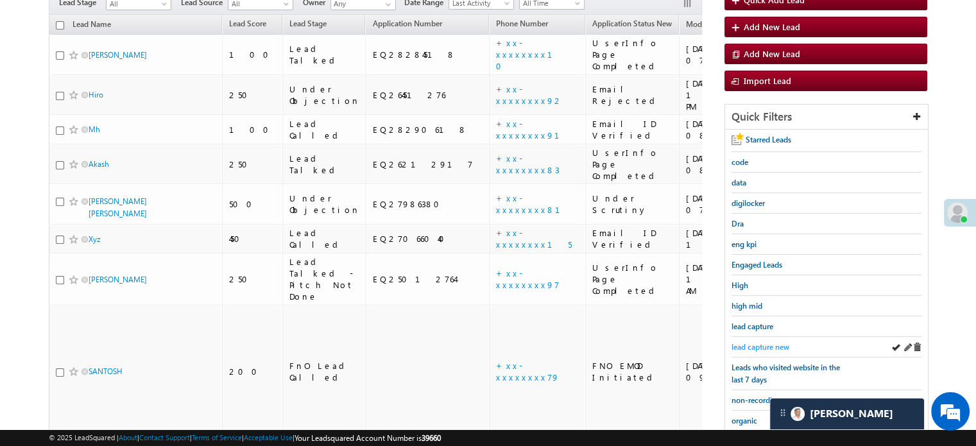
click at [740, 345] on span "lead capture new" at bounding box center [761, 347] width 58 height 10
click at [763, 342] on span "lead capture new" at bounding box center [761, 347] width 58 height 10
click at [760, 333] on div "lead capture" at bounding box center [827, 327] width 190 height 21
click at [773, 342] on span "lead capture new" at bounding box center [761, 347] width 58 height 10
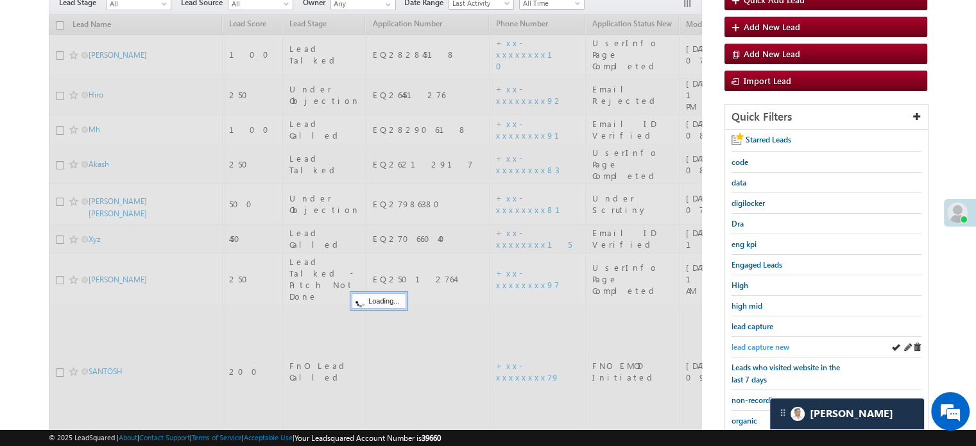
click at [776, 342] on span "lead capture new" at bounding box center [761, 347] width 58 height 10
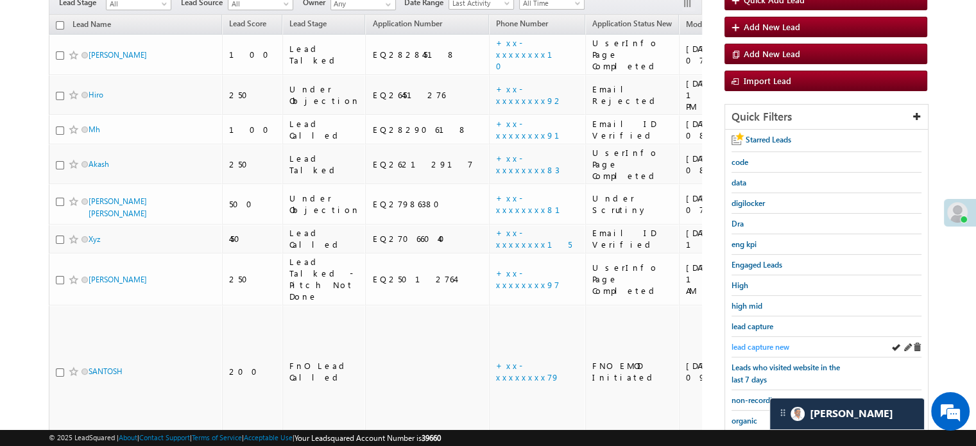
click at [785, 342] on span "lead capture new" at bounding box center [761, 347] width 58 height 10
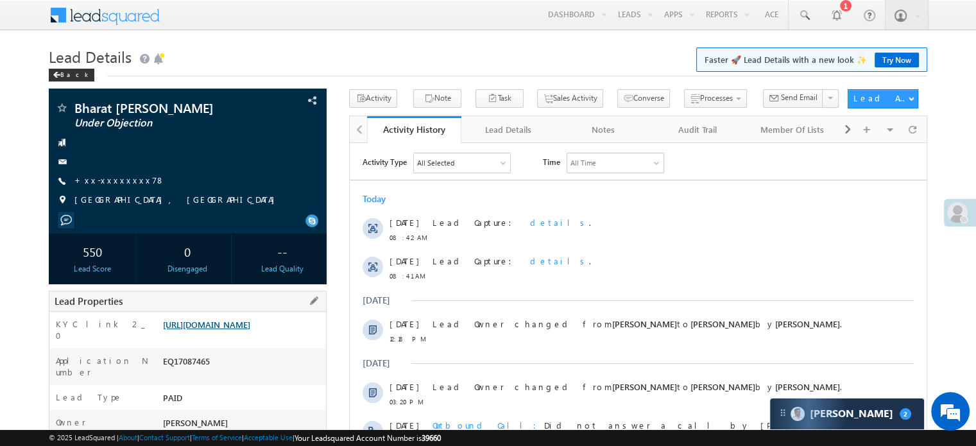
click at [219, 330] on link "https://angelbroking1-pk3em7sa.customui-test.leadsquared.com?leadId=0569c96d-b0…" at bounding box center [206, 324] width 87 height 11
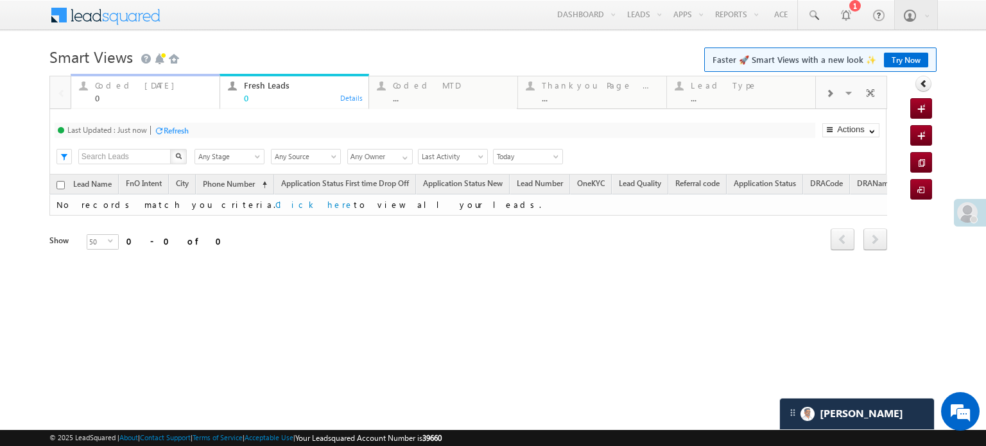
click at [132, 87] on div "Coded Today" at bounding box center [153, 85] width 117 height 10
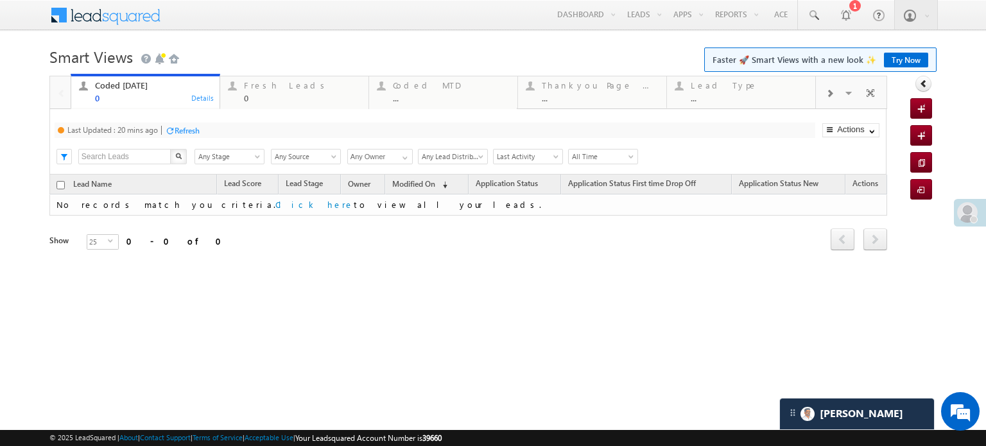
click at [177, 127] on div "Refresh" at bounding box center [187, 131] width 25 height 10
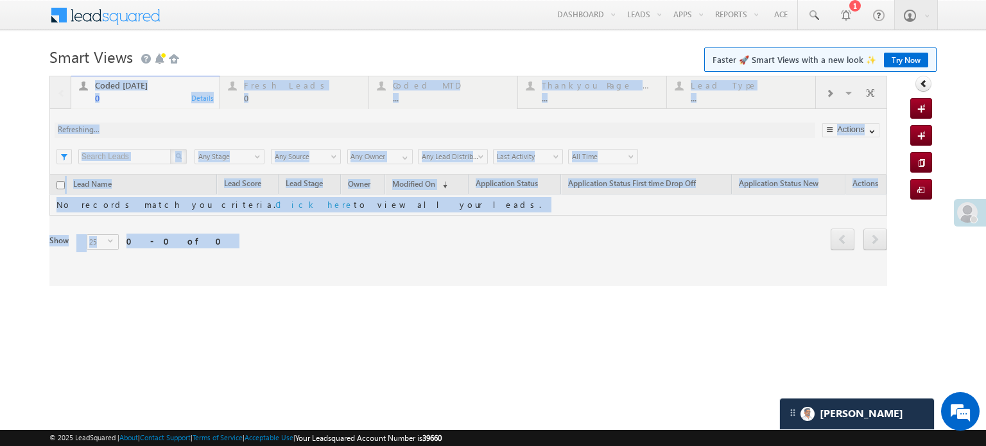
click at [177, 127] on div at bounding box center [468, 181] width 838 height 211
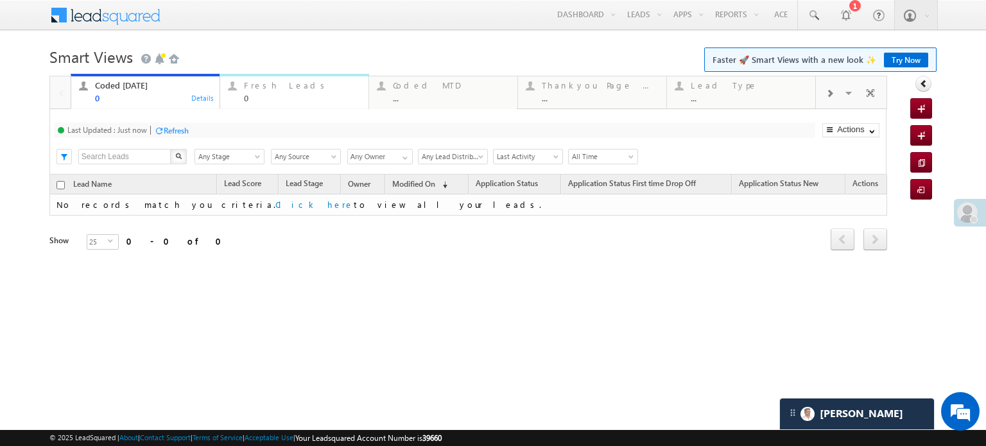
click at [254, 91] on div "Fresh Leads 0" at bounding box center [302, 90] width 117 height 25
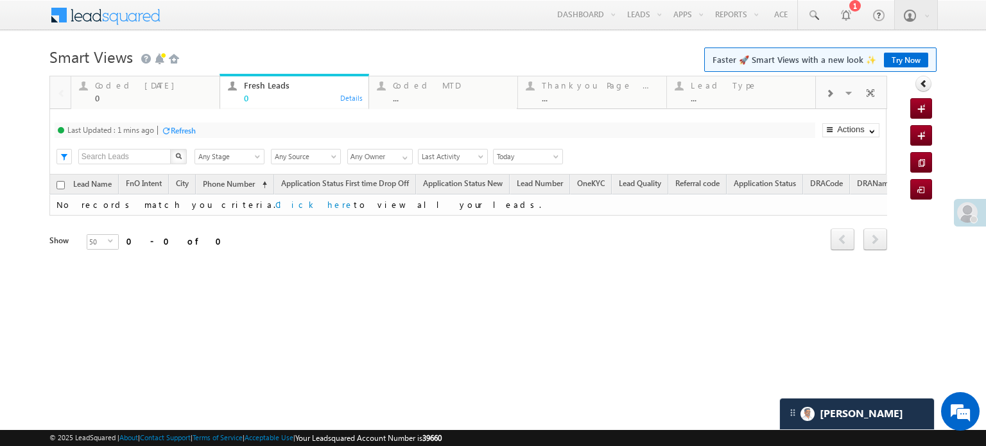
click at [173, 130] on div "Refresh" at bounding box center [183, 131] width 25 height 10
click at [136, 83] on div "Coded Today" at bounding box center [153, 85] width 117 height 10
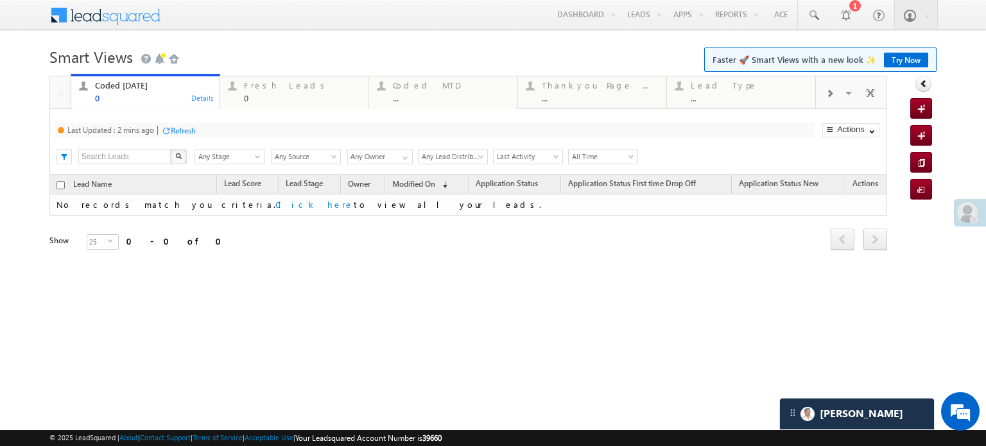
click at [192, 132] on div "Refresh" at bounding box center [183, 131] width 25 height 10
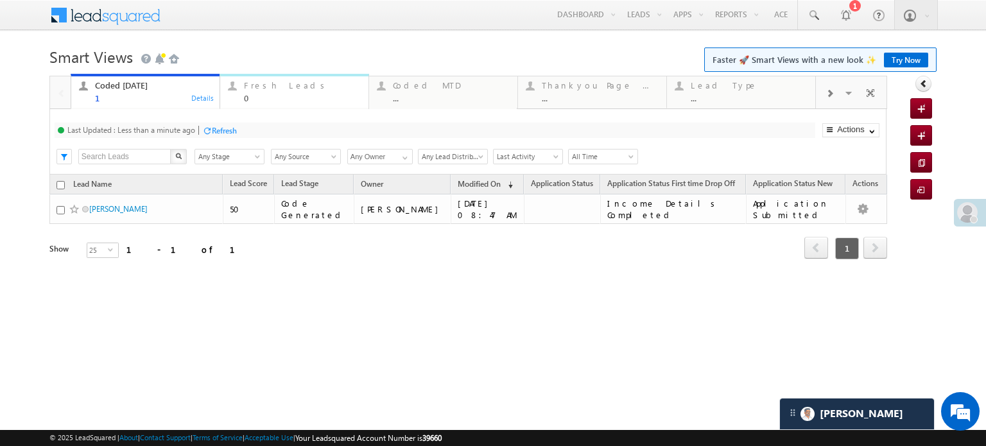
click at [273, 94] on div "0" at bounding box center [302, 98] width 117 height 10
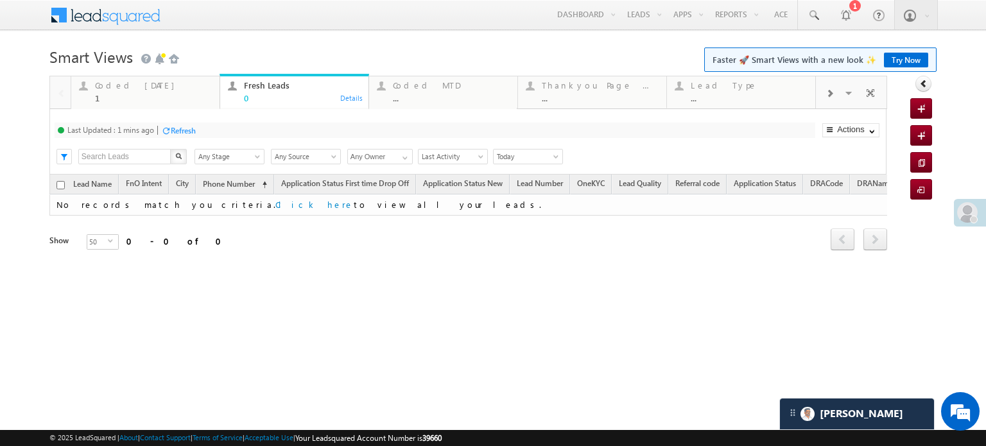
click at [201, 128] on div "Last Updated : 1 mins ago Refresh Refreshing..." at bounding box center [435, 130] width 761 height 15
click at [180, 92] on div "Coded Today 1" at bounding box center [153, 90] width 117 height 25
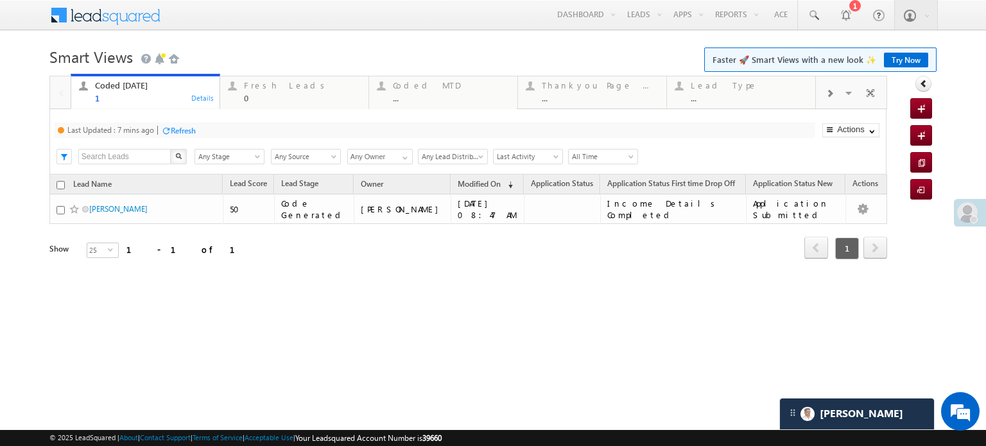
click at [187, 133] on div "Refresh" at bounding box center [183, 131] width 25 height 10
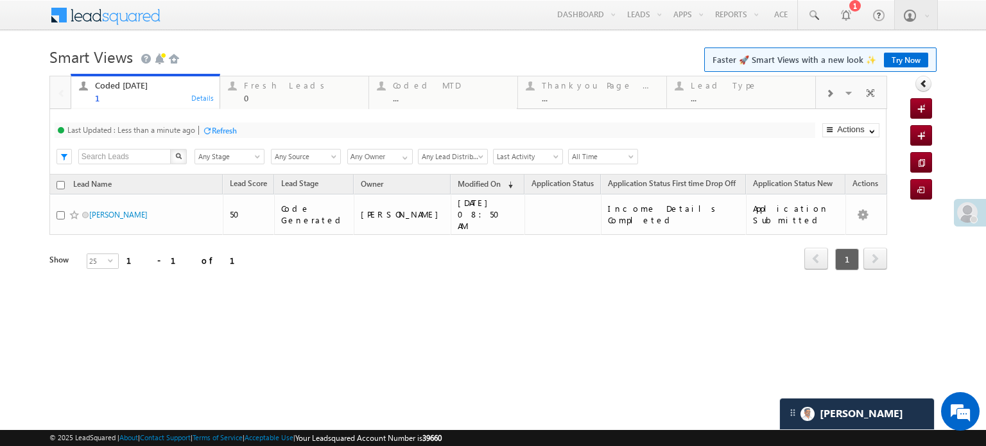
click at [218, 126] on div "Refresh" at bounding box center [224, 131] width 25 height 10
click at [256, 89] on div "Fresh Leads" at bounding box center [302, 85] width 117 height 10
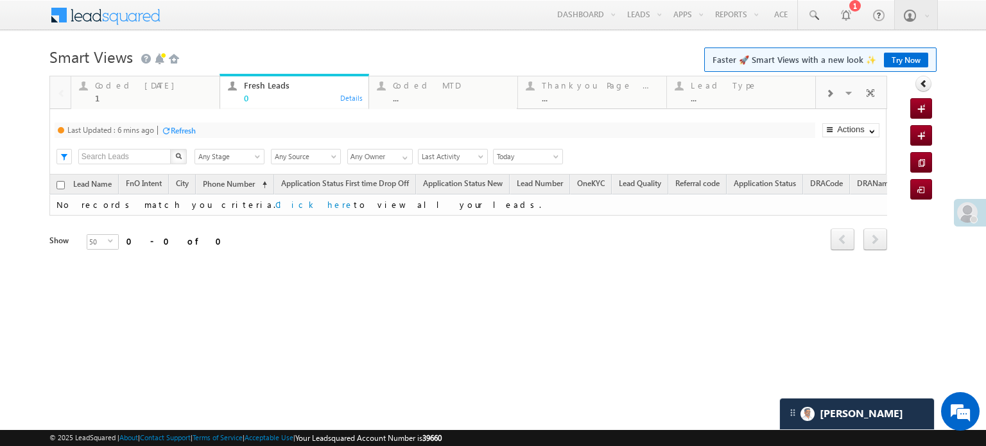
click at [182, 124] on div "Refresh" at bounding box center [178, 130] width 35 height 12
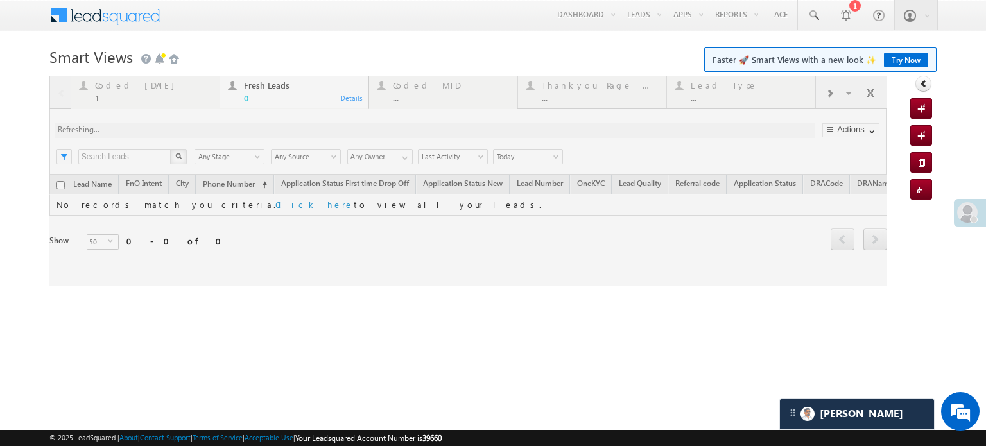
click at [185, 126] on div at bounding box center [468, 181] width 838 height 211
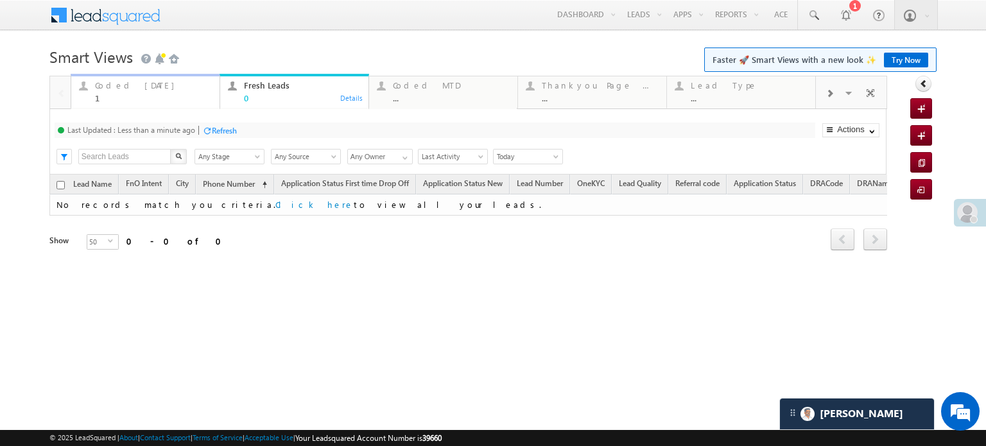
click at [141, 88] on div "Coded Today" at bounding box center [153, 85] width 117 height 10
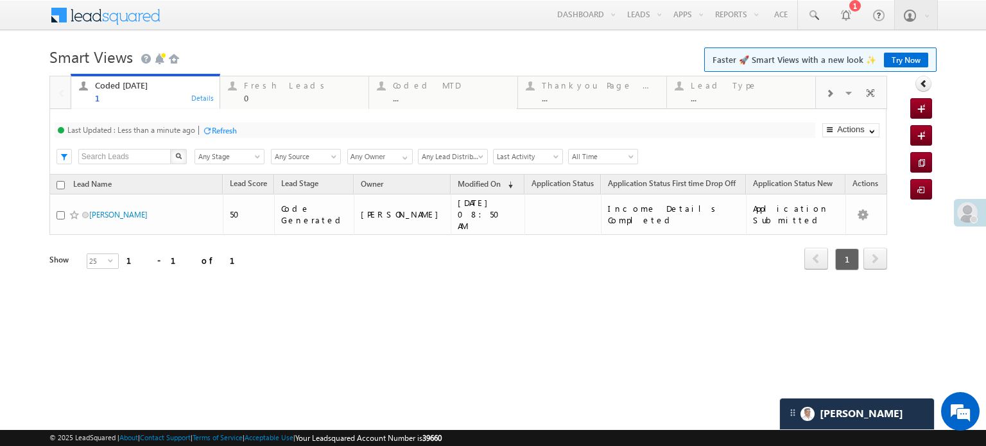
click at [213, 138] on div "Last Updated : Less than a minute ago Refresh Refreshing... Search X Lead Stage…" at bounding box center [467, 141] width 837 height 65
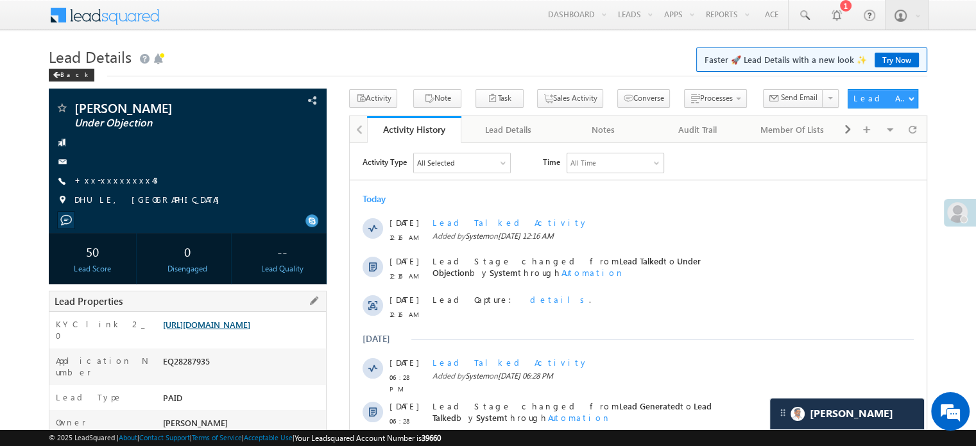
click at [249, 330] on link "https://angelbroking1-pk3em7sa.customui-test.leadsquared.com?leadId=aea7c1bd-b1…" at bounding box center [206, 324] width 87 height 11
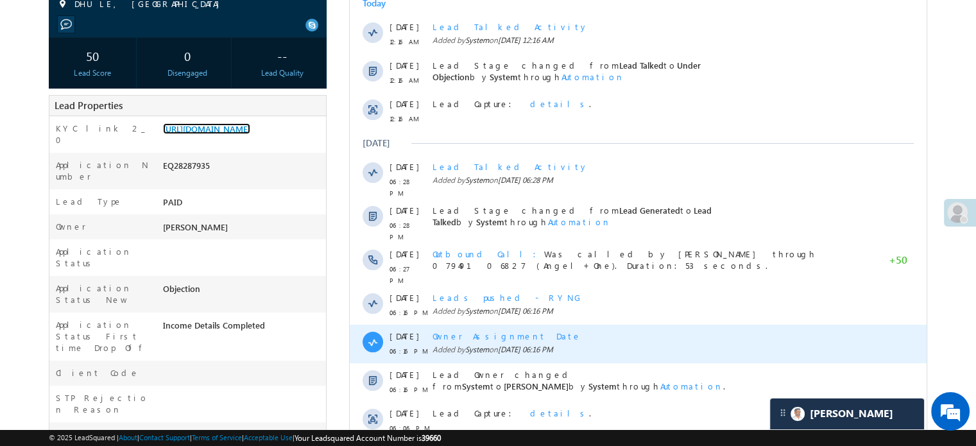
scroll to position [321, 0]
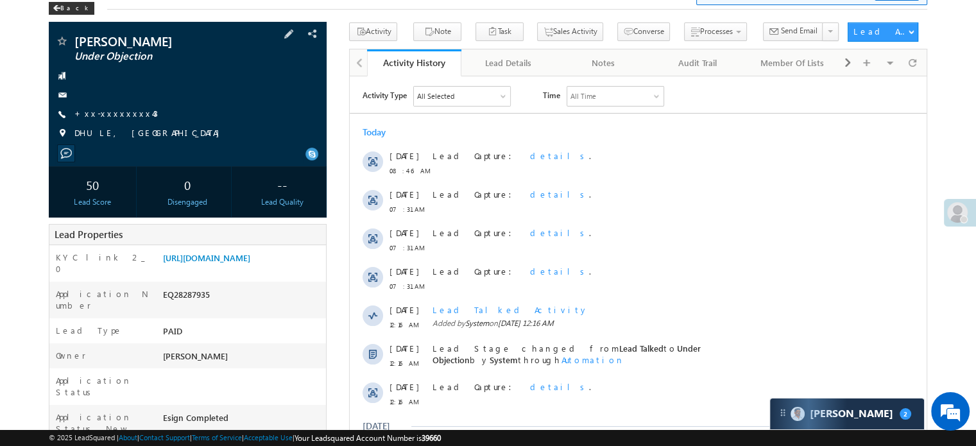
scroll to position [195, 0]
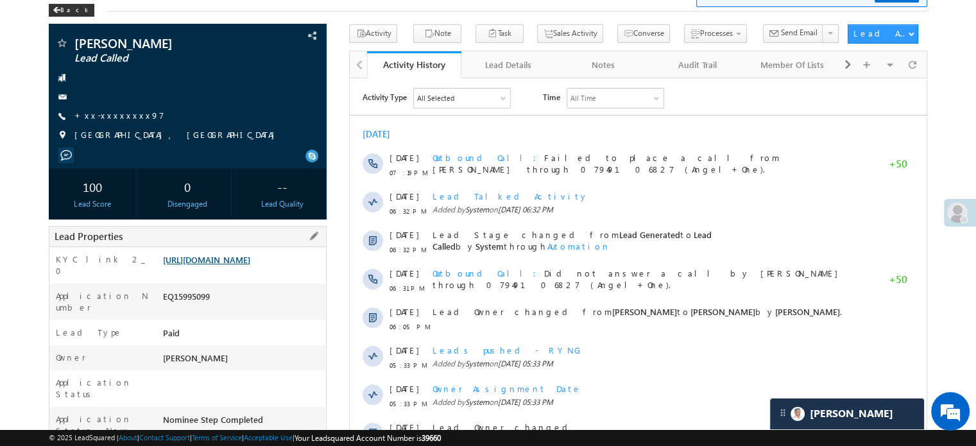
click at [211, 261] on link "[URL][DOMAIN_NAME]" at bounding box center [206, 259] width 87 height 11
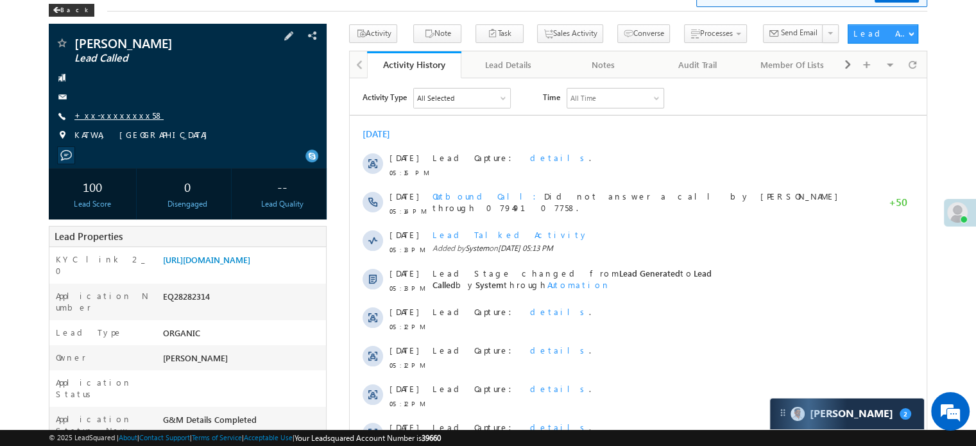
click at [93, 113] on link "+xx-xxxxxxxx58" at bounding box center [118, 115] width 89 height 11
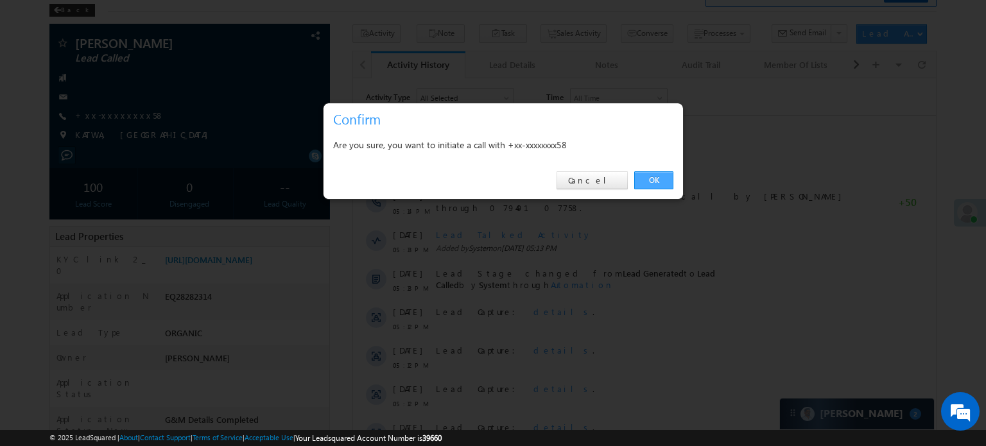
click at [664, 175] on link "OK" at bounding box center [653, 180] width 39 height 18
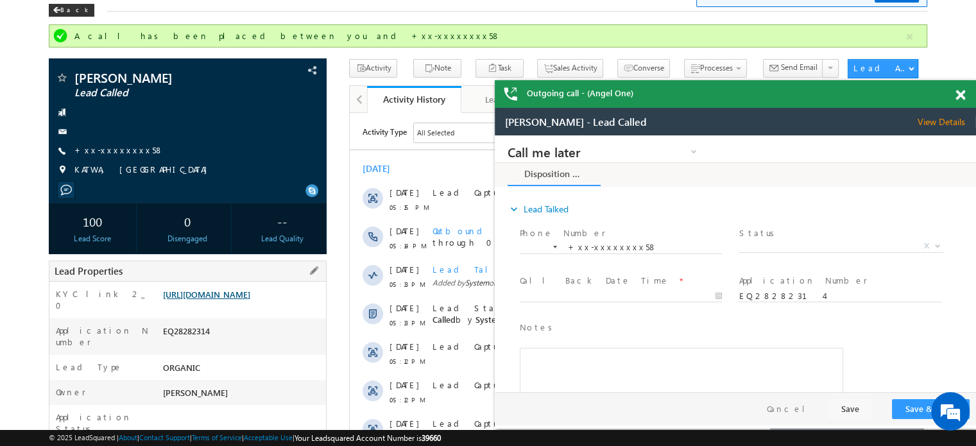
click at [242, 291] on link "[URL][DOMAIN_NAME]" at bounding box center [206, 294] width 87 height 11
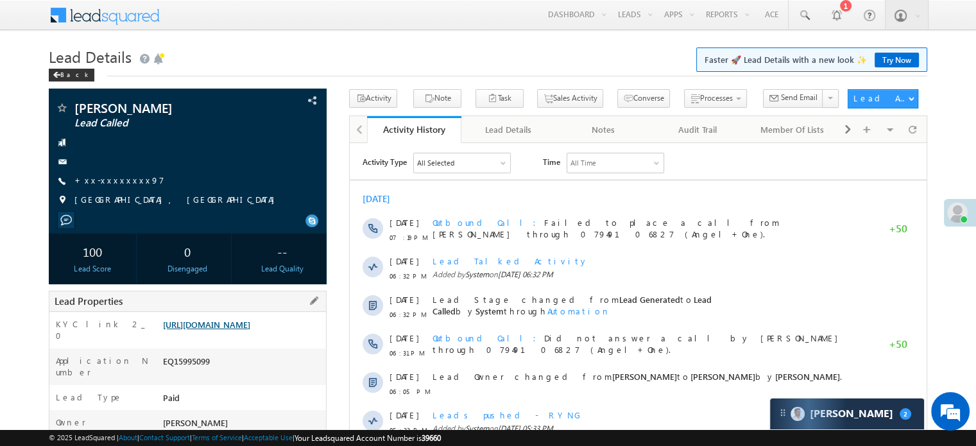
click at [223, 329] on link "https://angelbroking1-pk3em7sa.customui-test.leadsquared.com?leadId=44cd7110-81…" at bounding box center [206, 324] width 87 height 11
drag, startPoint x: 162, startPoint y: 320, endPoint x: 291, endPoint y: 358, distance: 134.9
click at [291, 336] on div "https://angelbroking1-pk3em7sa.customui-test.leadsquared.com?leadId=44cd7110-81…" at bounding box center [243, 327] width 166 height 18
copy link "https://angelbroking1-pk3em7sa.customui-test.leadsquared.com?leadId=44cd7110-81…"
